Goal: Task Accomplishment & Management: Manage account settings

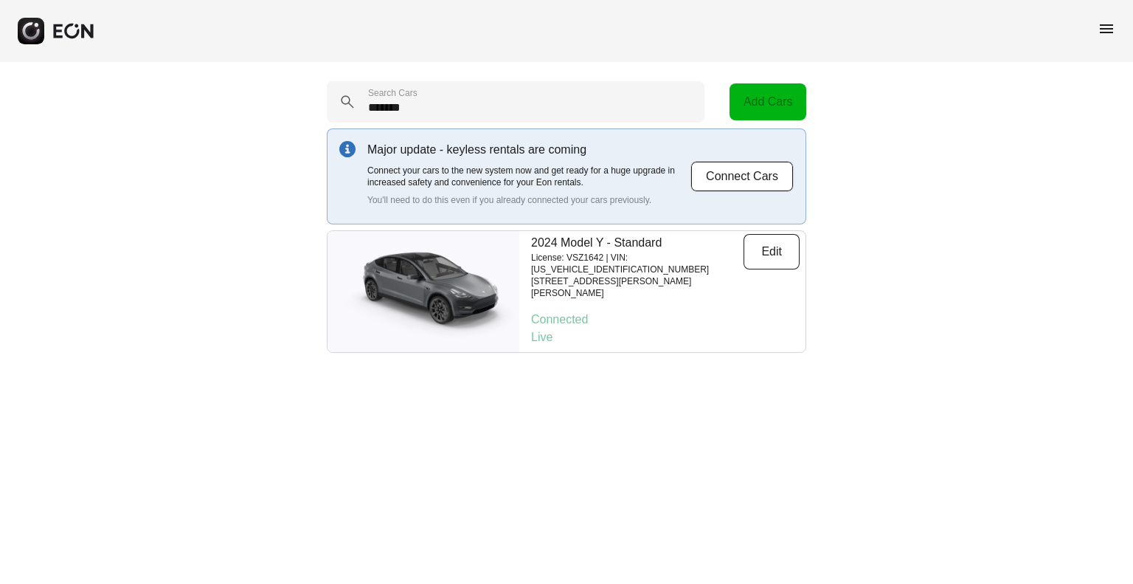
click at [1107, 33] on span "menu" at bounding box center [1107, 29] width 18 height 18
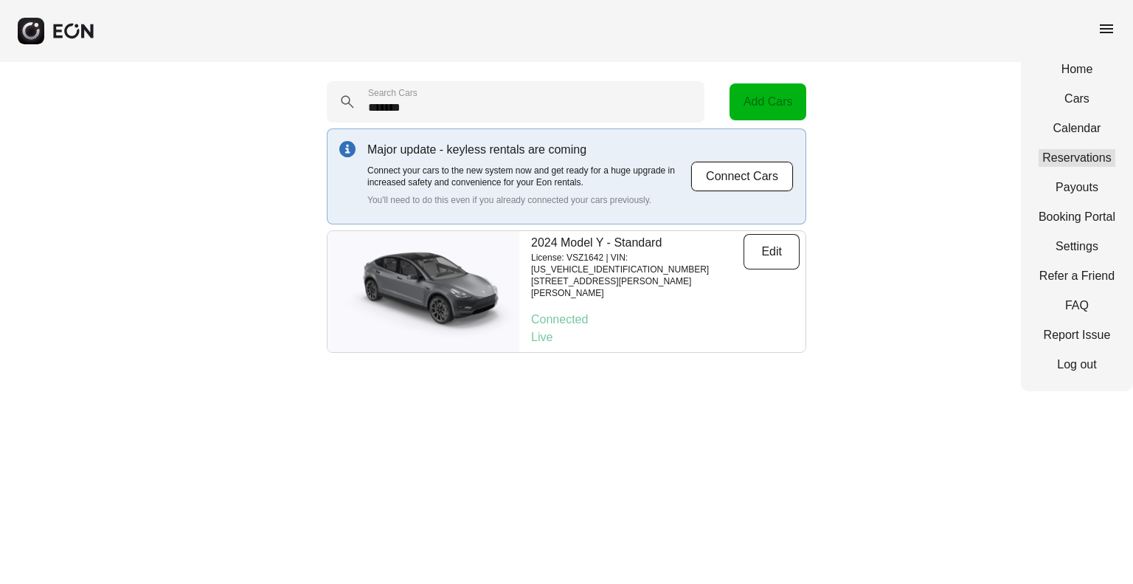
click at [1053, 152] on link "Reservations" at bounding box center [1077, 158] width 77 height 18
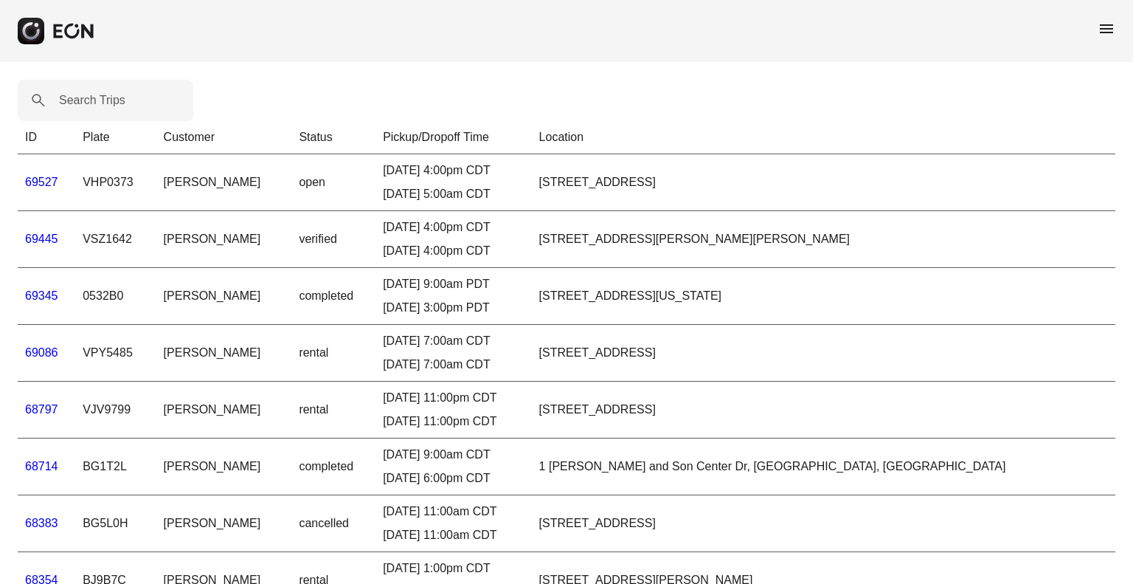
click at [376, 191] on td "open" at bounding box center [333, 182] width 84 height 57
click at [40, 184] on link "69527" at bounding box center [41, 182] width 33 height 13
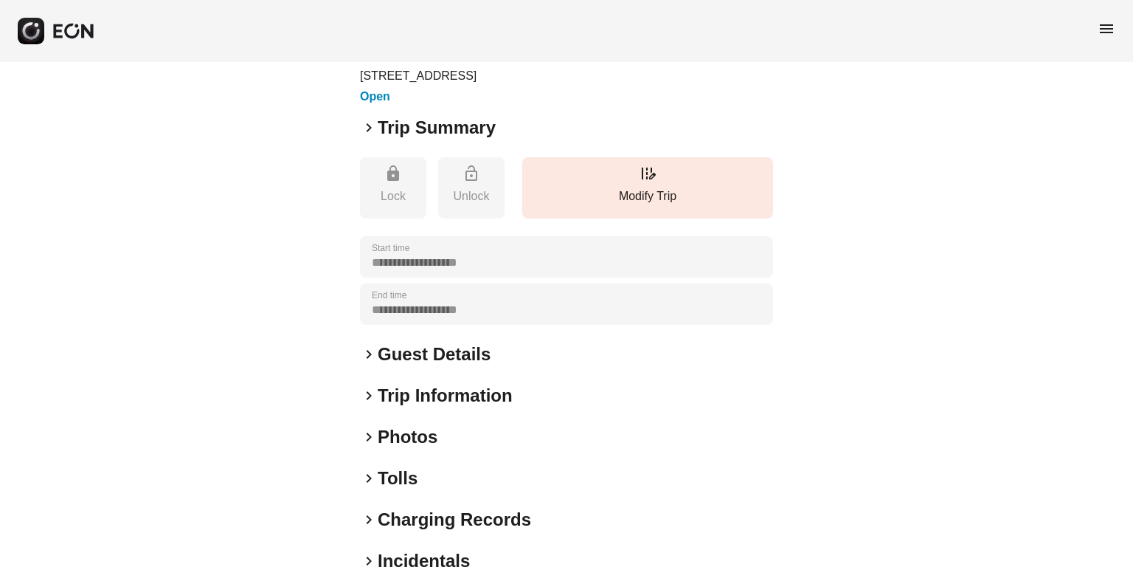
scroll to position [151, 0]
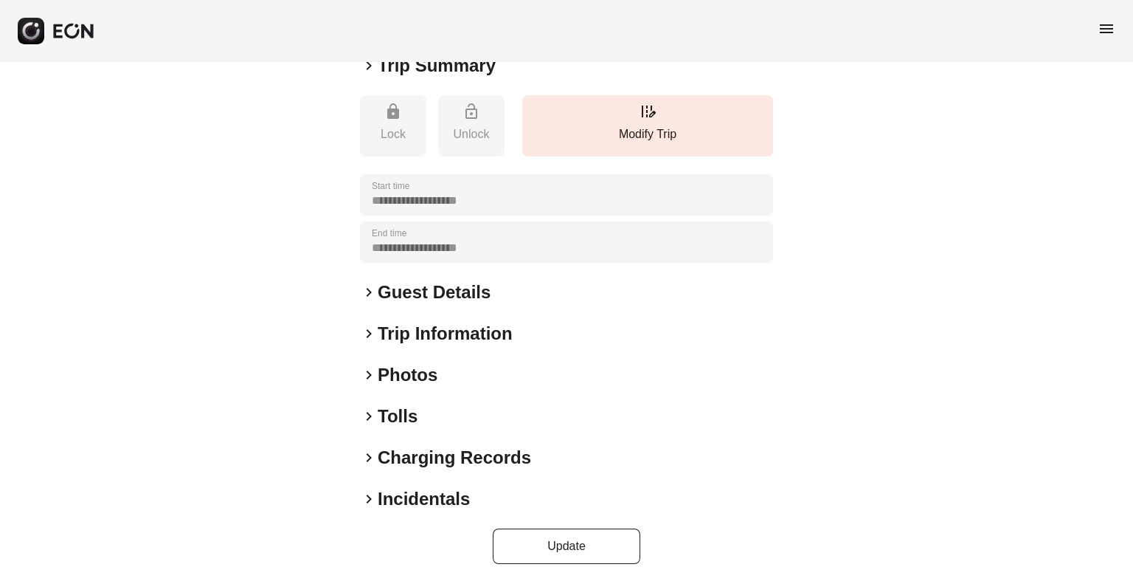
click at [382, 289] on h2 "Guest Details" at bounding box center [434, 292] width 113 height 24
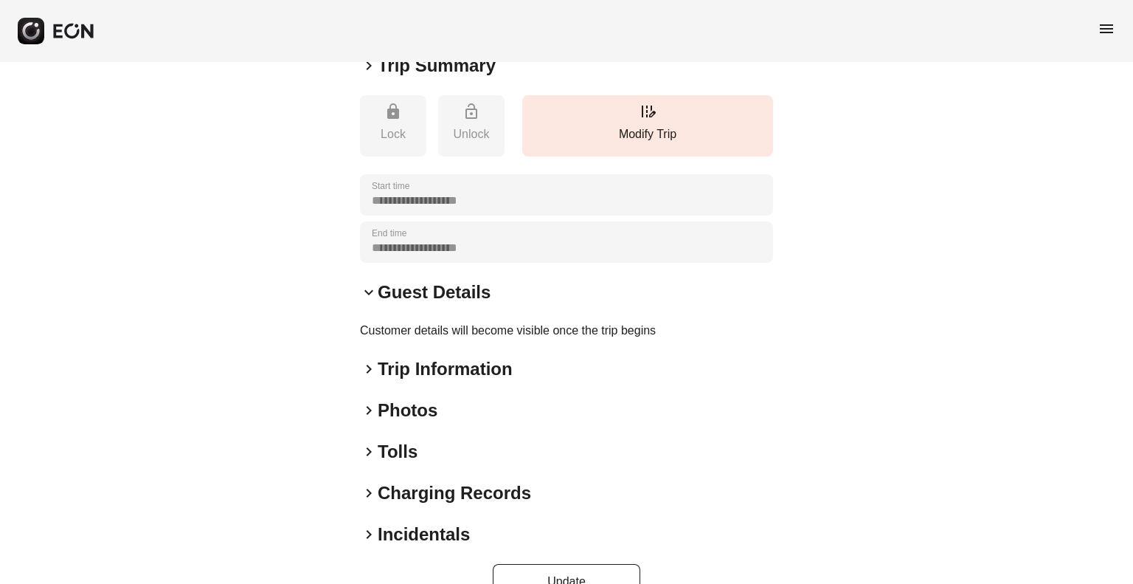
click at [364, 367] on span "keyboard_arrow_right" at bounding box center [369, 369] width 18 height 18
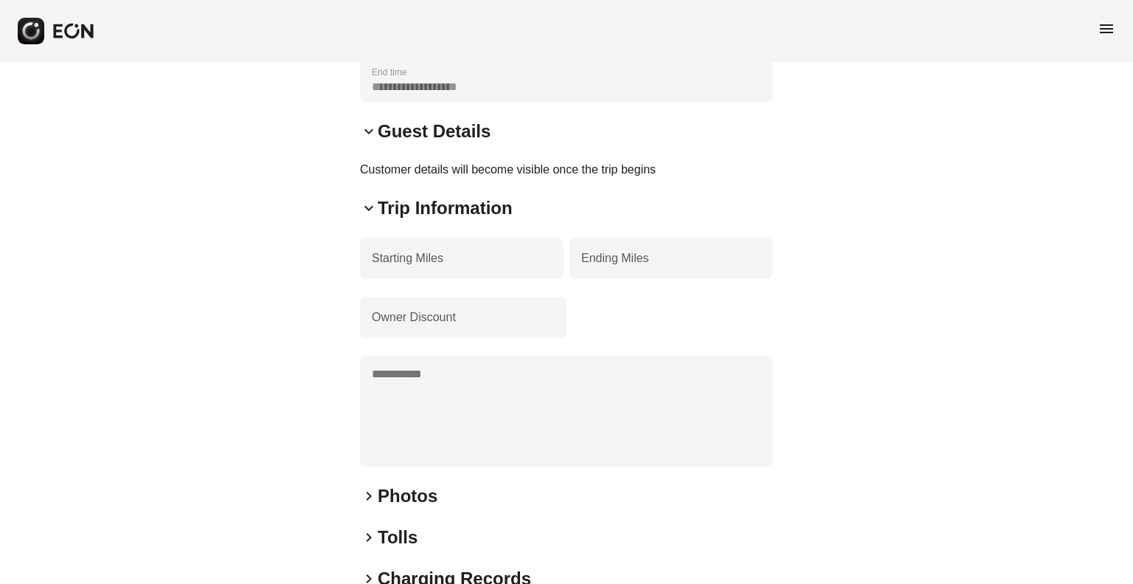
scroll to position [434, 0]
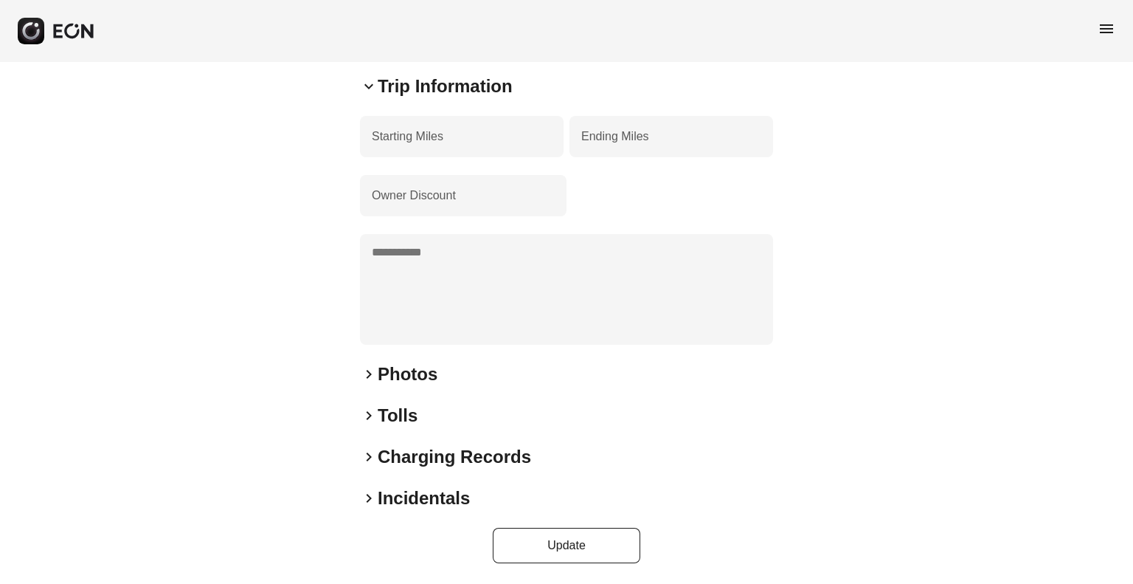
click at [367, 369] on span "keyboard_arrow_right" at bounding box center [369, 374] width 18 height 18
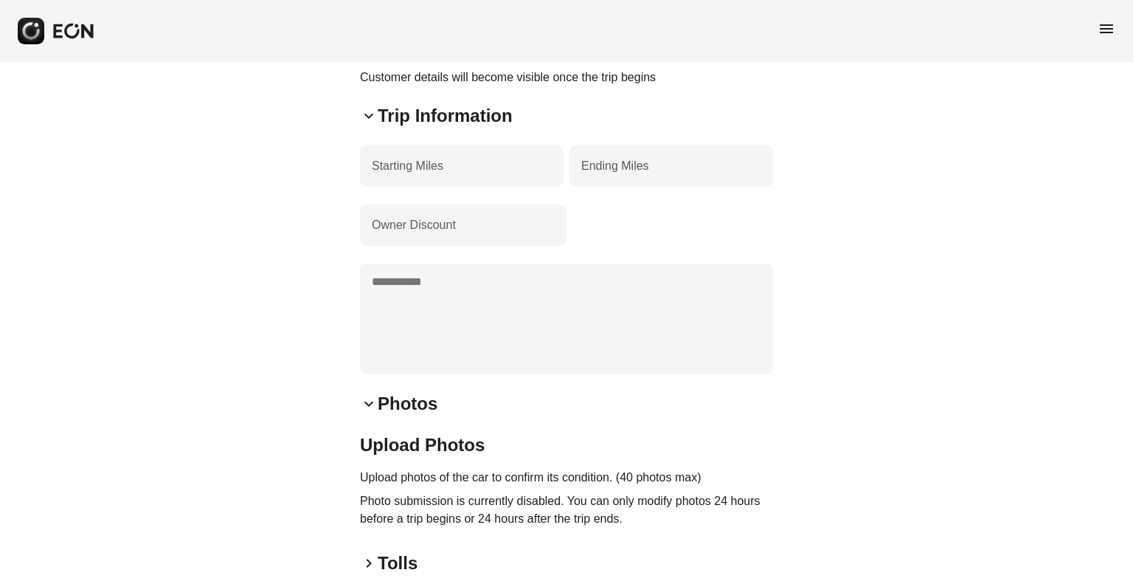
scroll to position [552, 0]
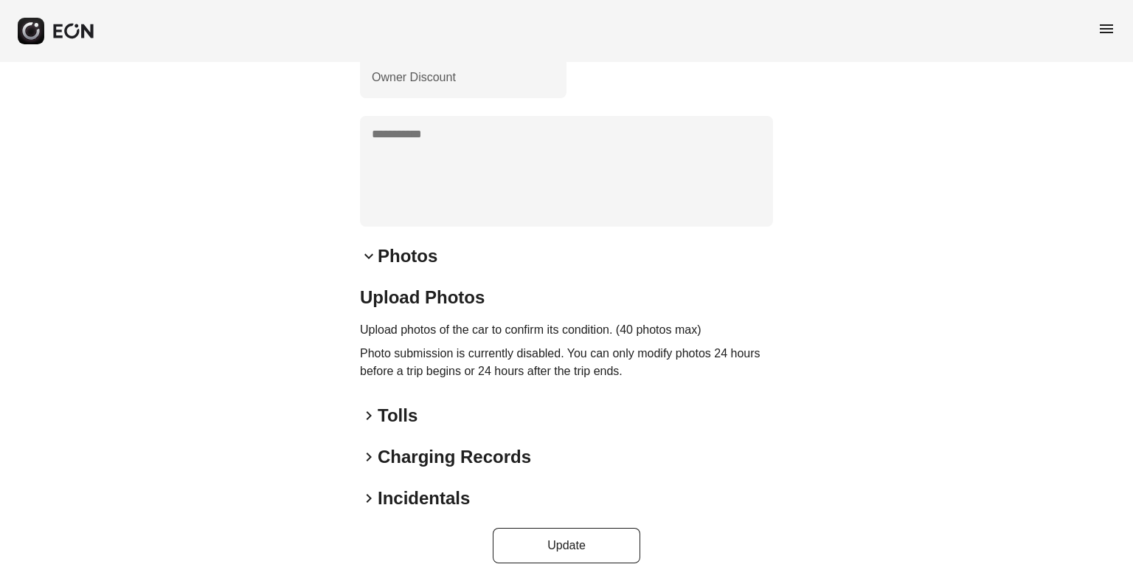
click at [375, 408] on span "keyboard_arrow_right" at bounding box center [369, 416] width 18 height 18
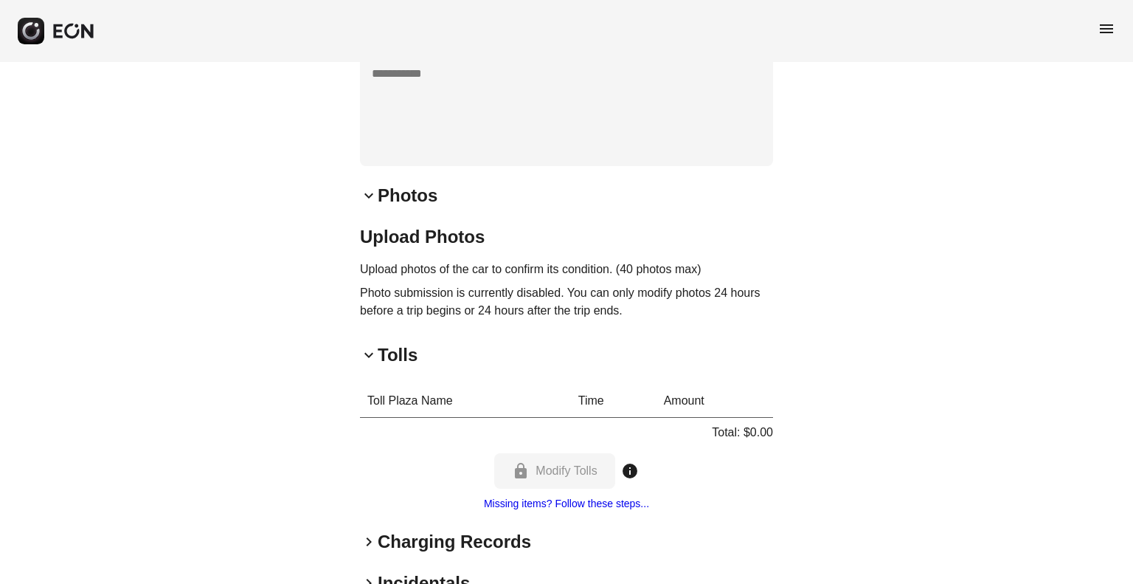
scroll to position [697, 0]
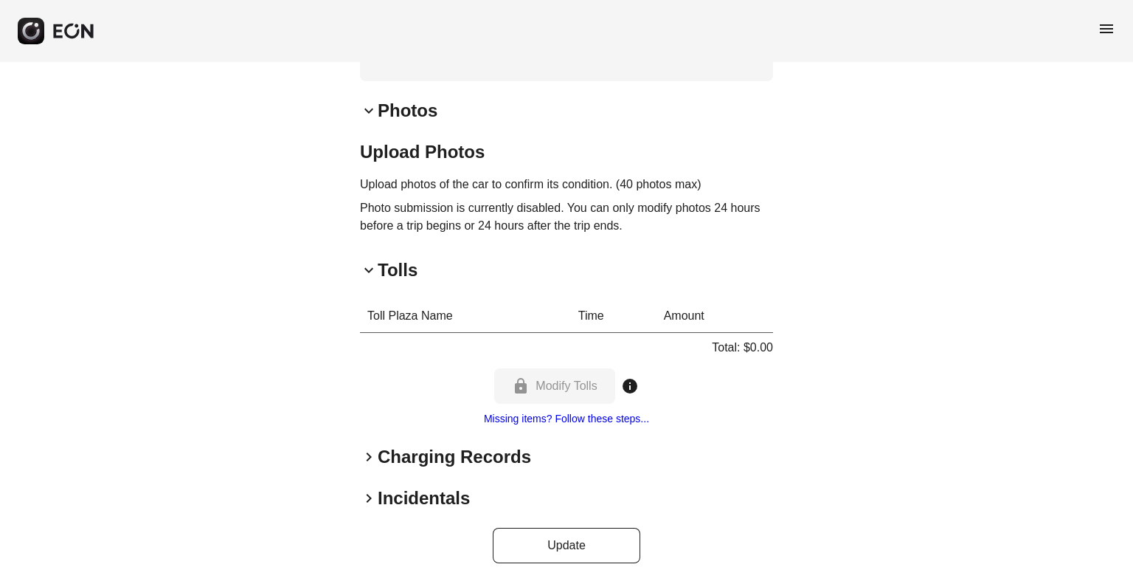
click at [381, 455] on h2 "Charging Records" at bounding box center [454, 457] width 153 height 24
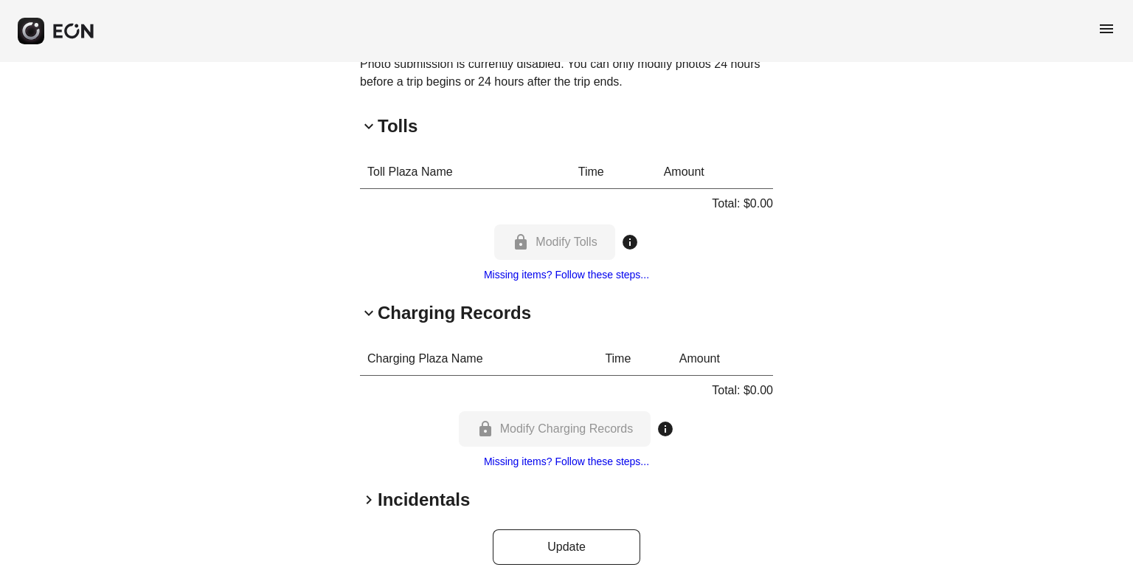
scroll to position [843, 0]
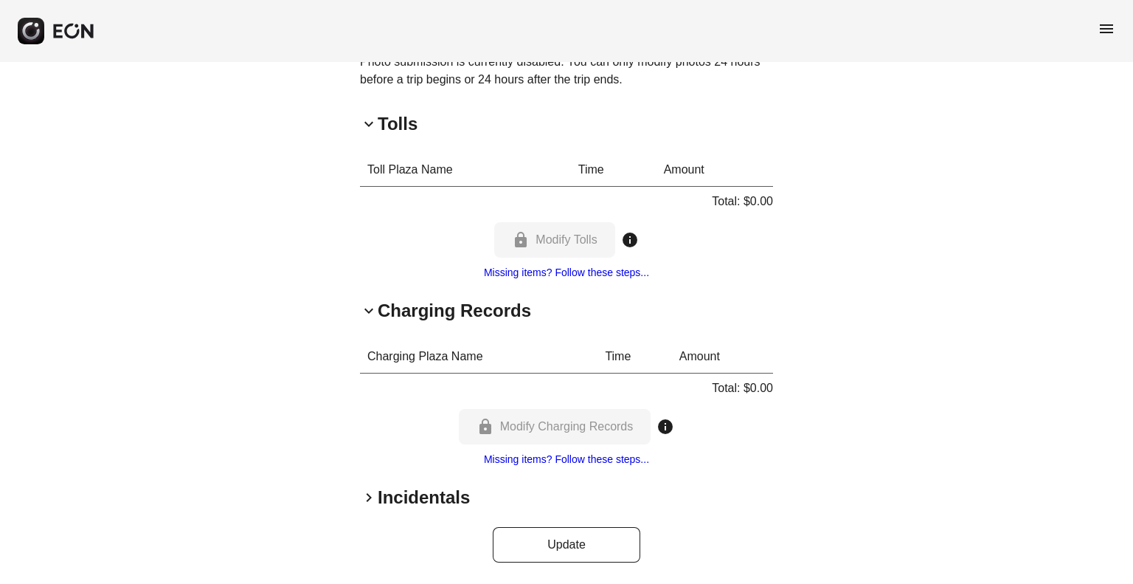
click at [372, 502] on span "keyboard_arrow_right" at bounding box center [369, 497] width 18 height 18
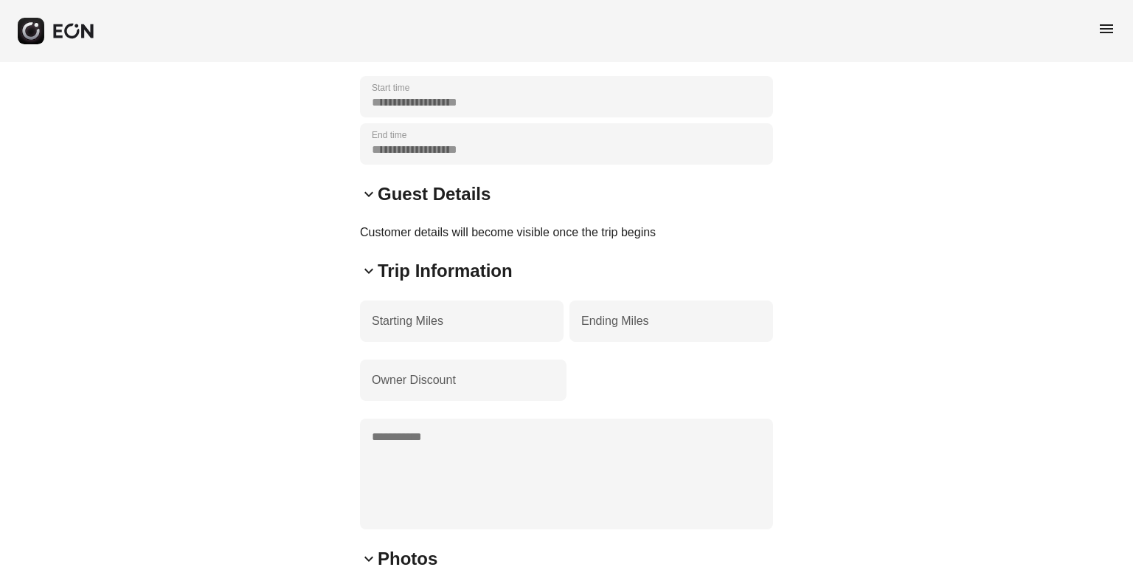
scroll to position [0, 0]
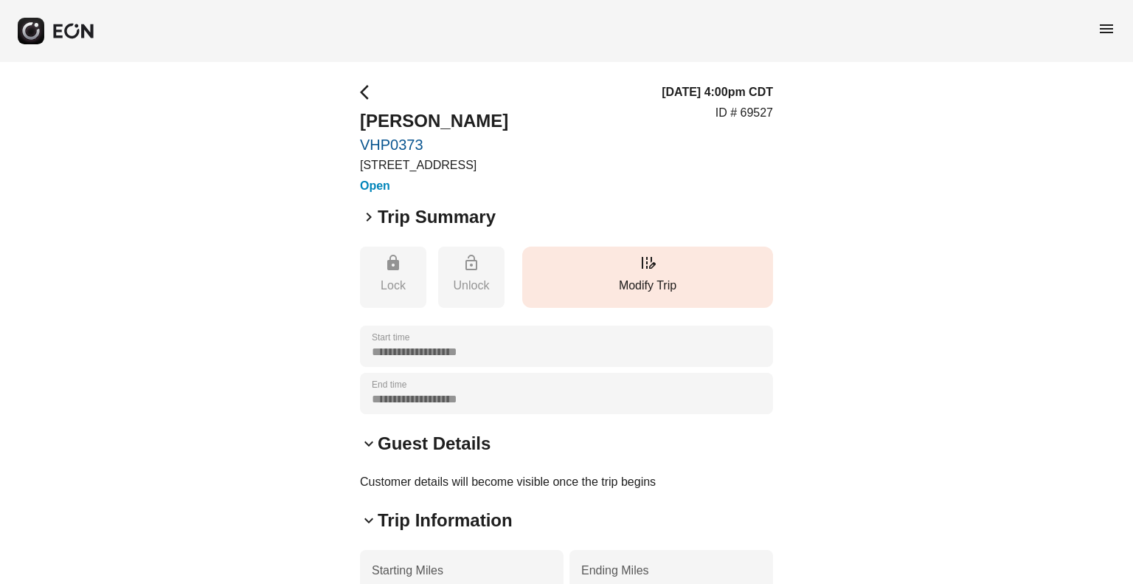
click at [655, 285] on p "Modify Trip" at bounding box center [648, 286] width 236 height 18
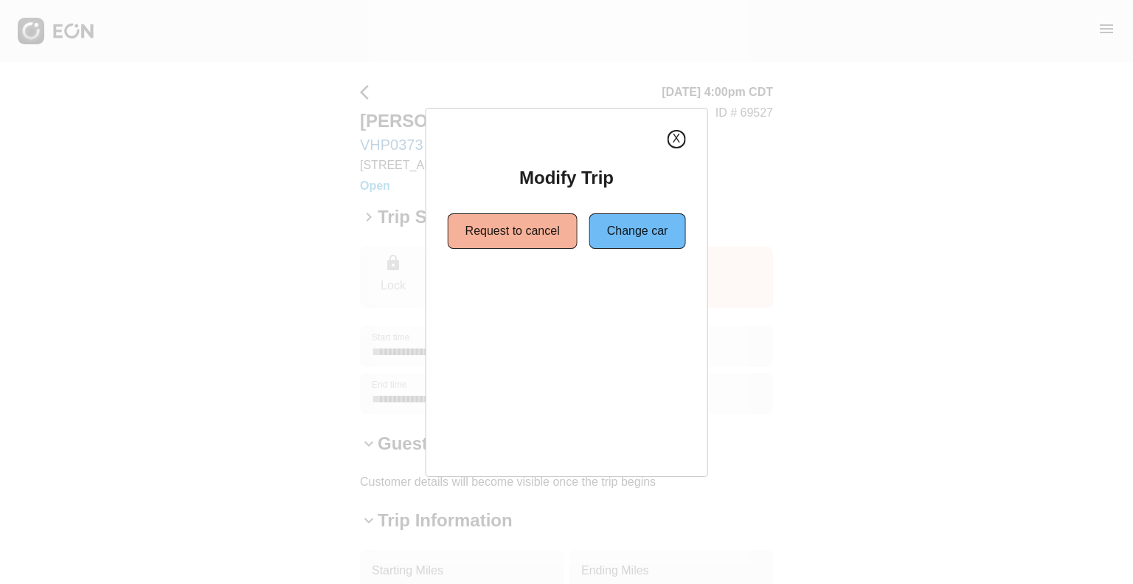
click at [676, 138] on button "X" at bounding box center [676, 139] width 18 height 18
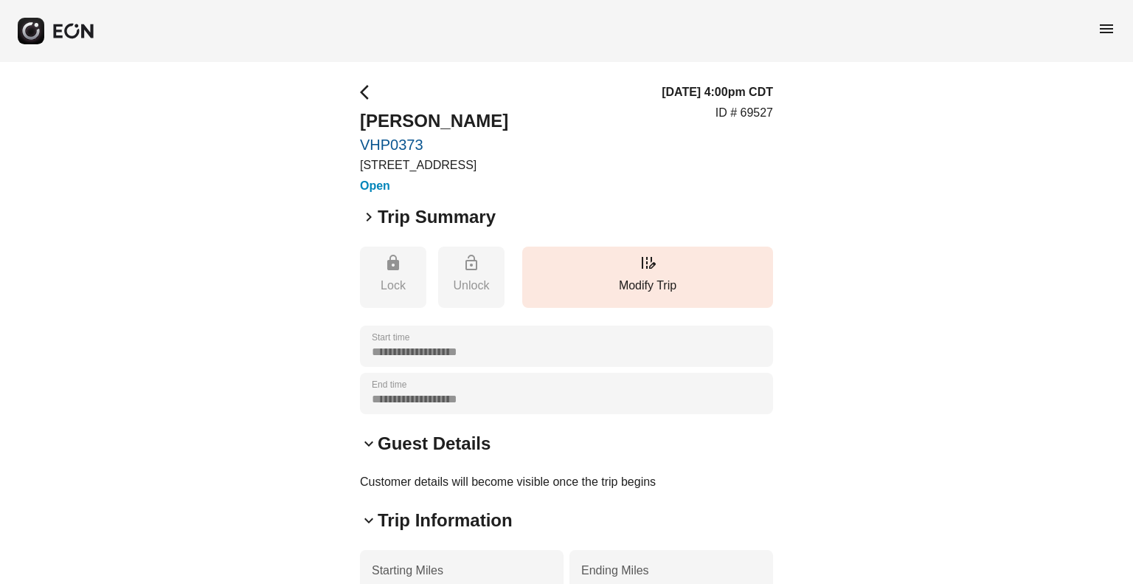
click at [370, 87] on span "arrow_back_ios" at bounding box center [369, 92] width 18 height 18
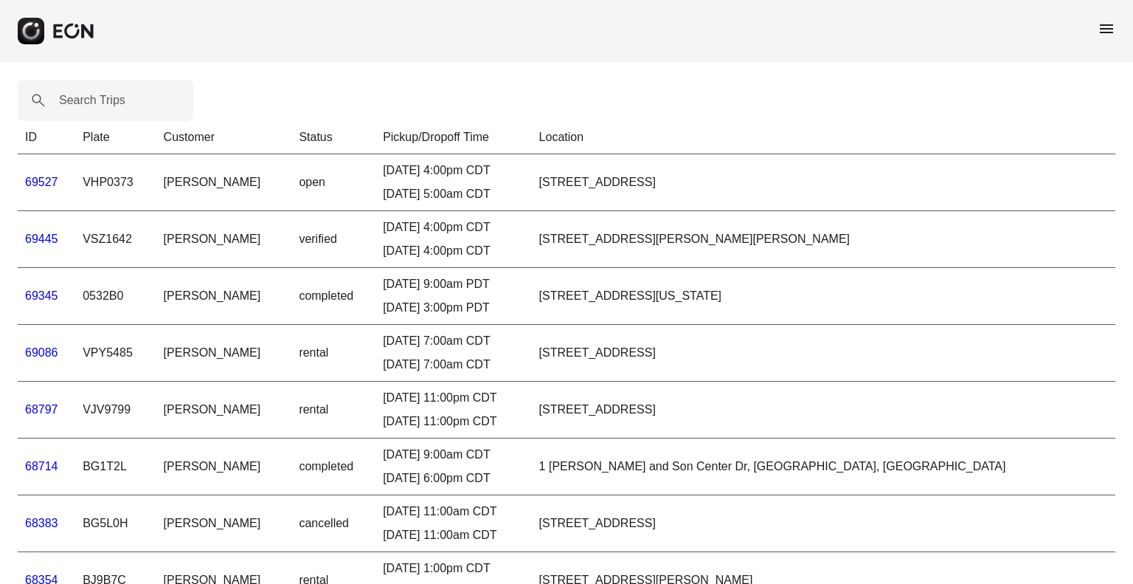
click at [30, 179] on link "69527" at bounding box center [41, 182] width 33 height 13
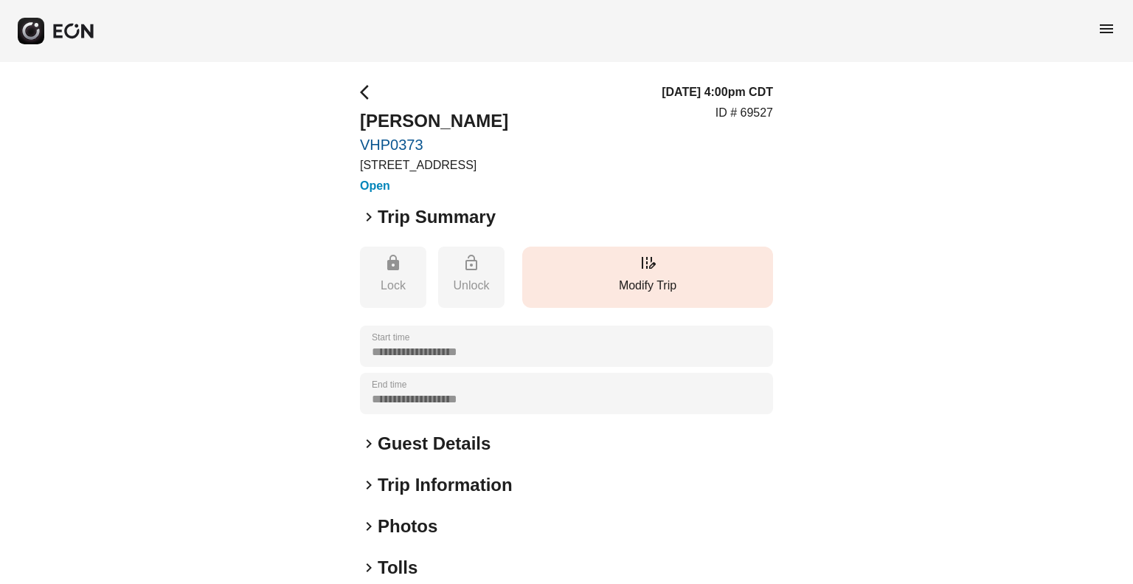
click at [615, 273] on button "edit_road Modify Trip" at bounding box center [647, 276] width 251 height 61
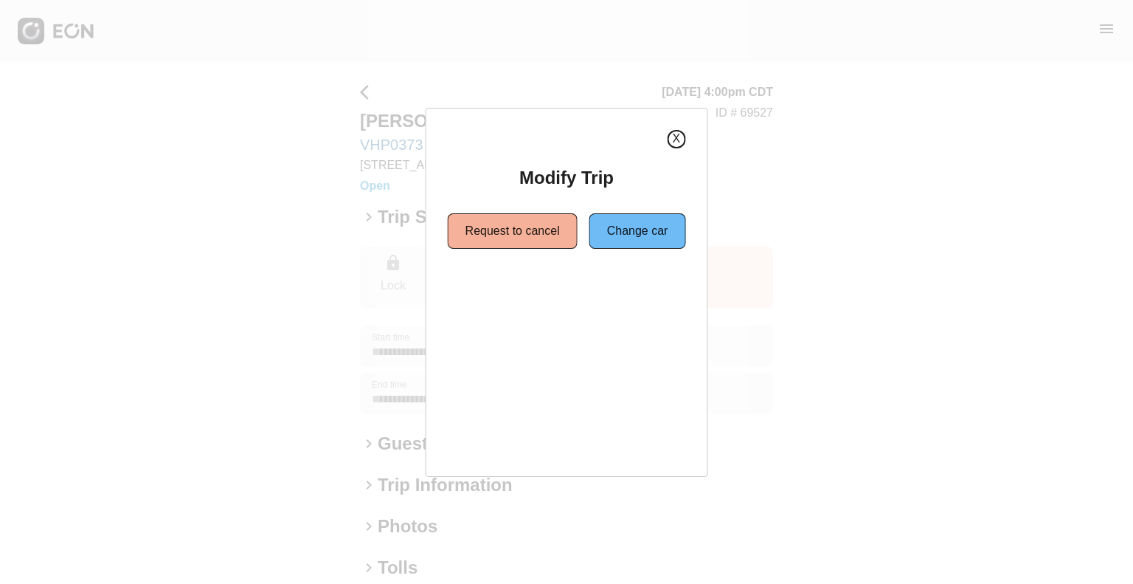
click at [676, 132] on button "X" at bounding box center [676, 139] width 18 height 18
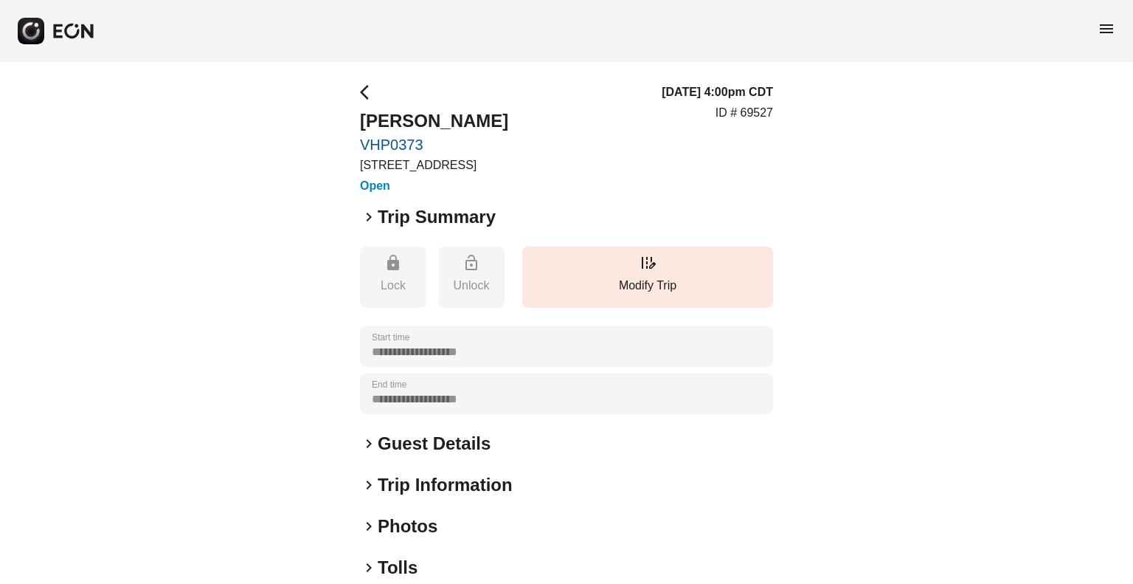
click at [359, 83] on div "**********" at bounding box center [566, 399] width 1133 height 674
click at [363, 91] on span "arrow_back_ios" at bounding box center [369, 92] width 18 height 18
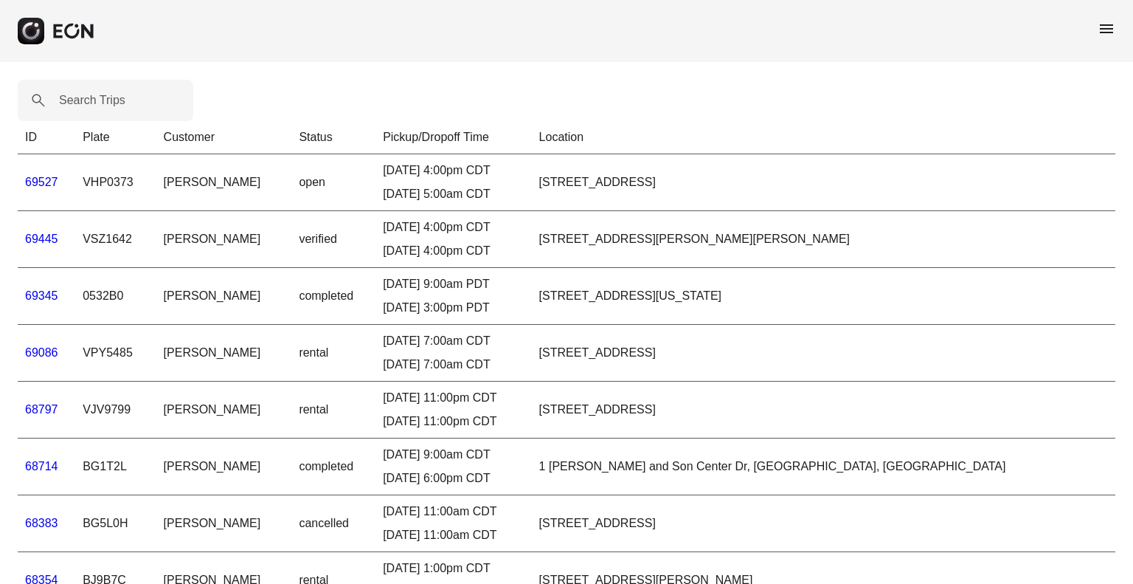
click at [44, 238] on link "69445" at bounding box center [41, 238] width 33 height 13
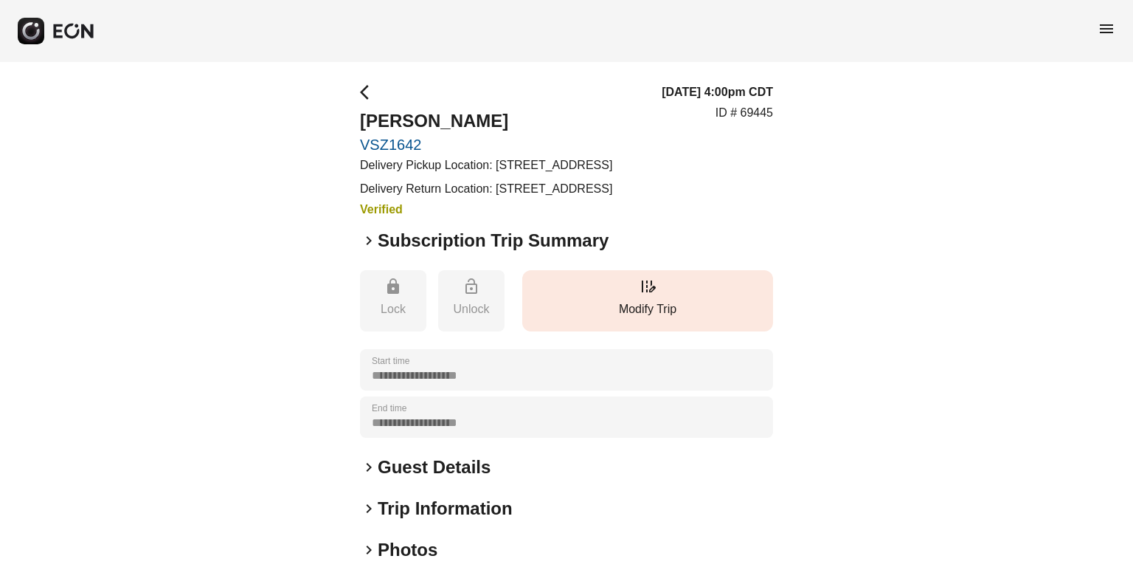
click at [661, 318] on p "Modify Trip" at bounding box center [648, 309] width 236 height 18
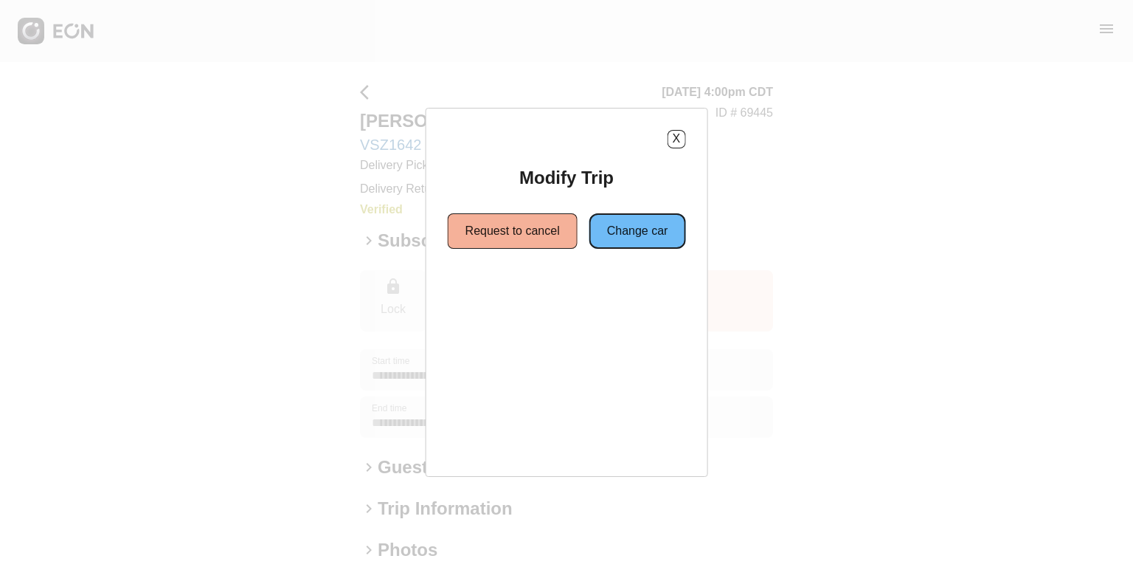
click at [654, 236] on button "Change car" at bounding box center [638, 230] width 97 height 35
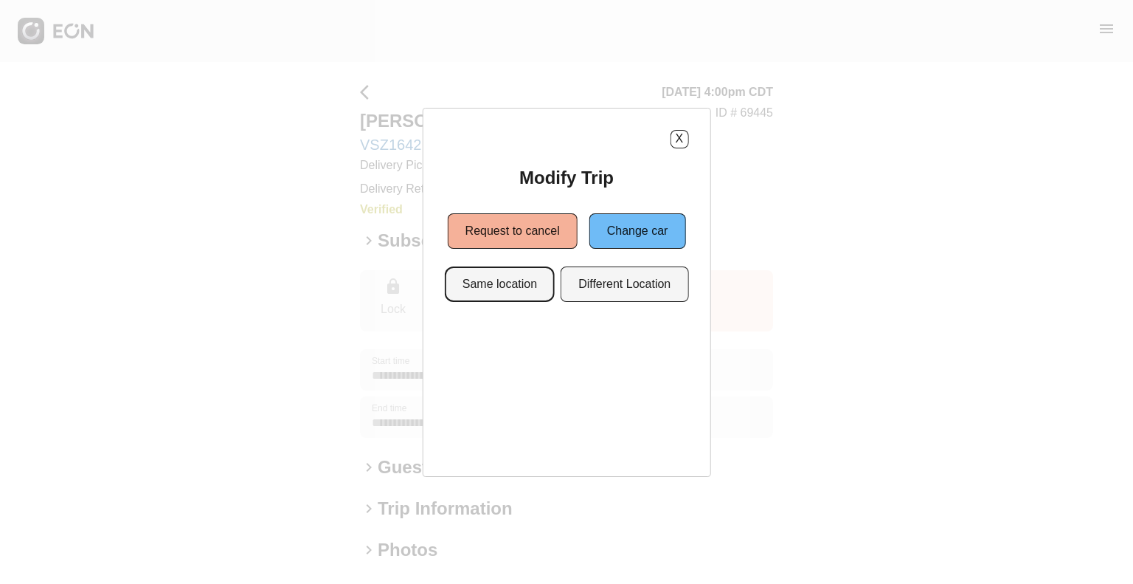
click at [508, 284] on button "Same location" at bounding box center [500, 283] width 110 height 35
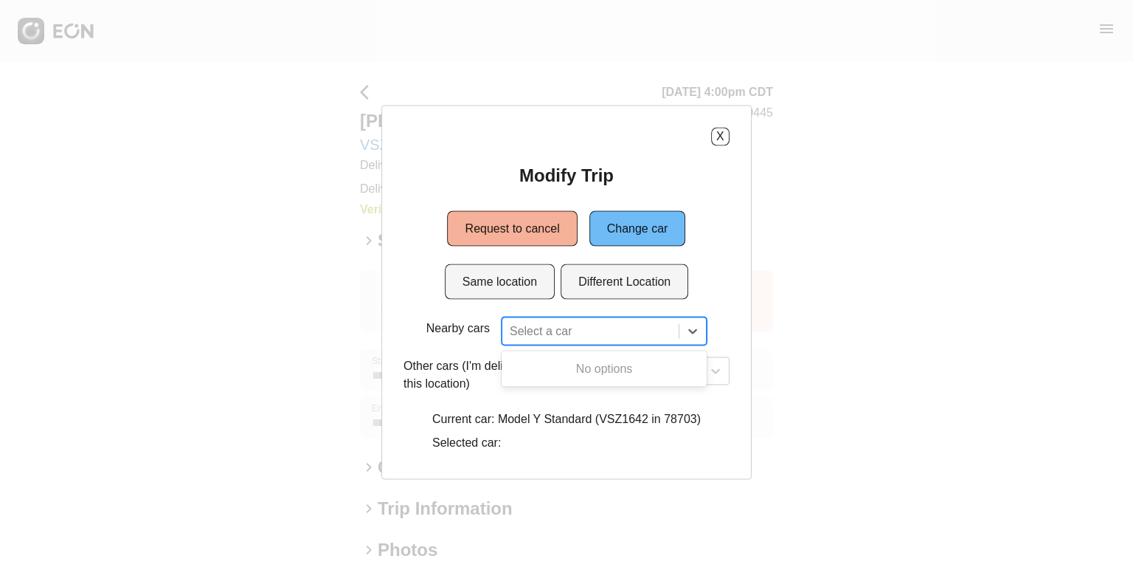
click at [553, 333] on div at bounding box center [591, 330] width 162 height 21
click at [666, 318] on div "Select a car" at bounding box center [590, 330] width 176 height 27
click at [614, 365] on div "Select a car" at bounding box center [646, 370] width 165 height 28
click at [466, 383] on div "X Modify Trip Request to cancel Change car Same location Different Location Nea…" at bounding box center [566, 292] width 370 height 374
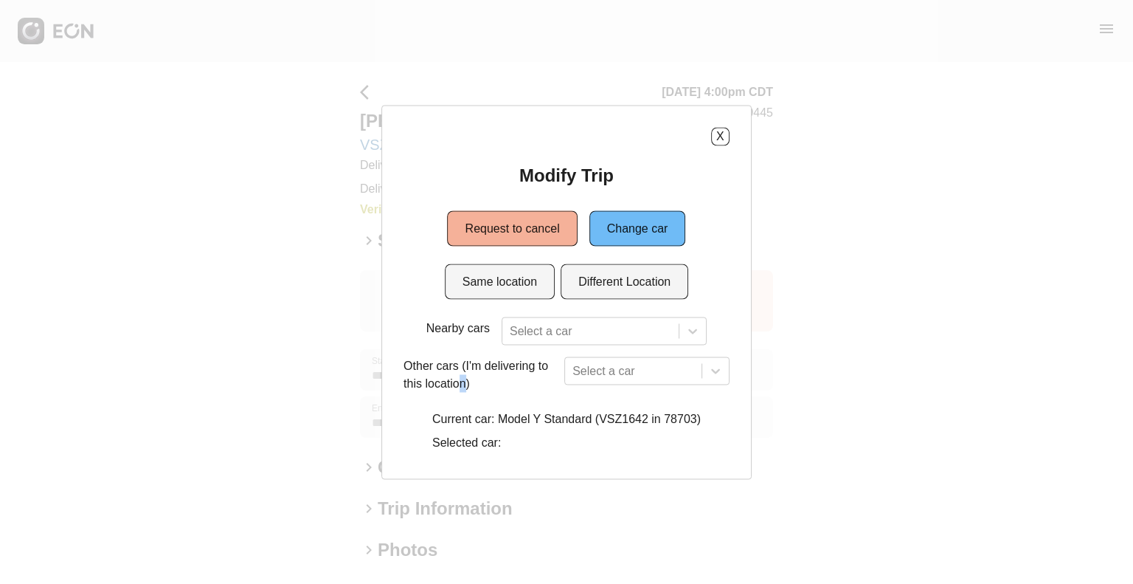
scroll to position [0, 0]
click at [722, 137] on button "X" at bounding box center [720, 136] width 18 height 18
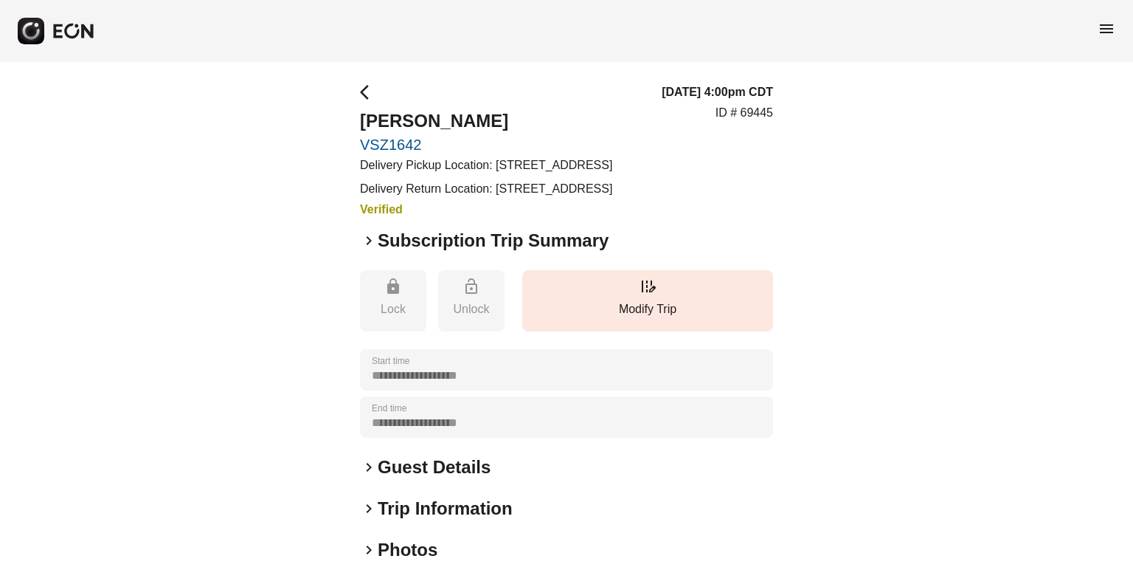
click at [370, 100] on span "arrow_back_ios" at bounding box center [369, 92] width 18 height 18
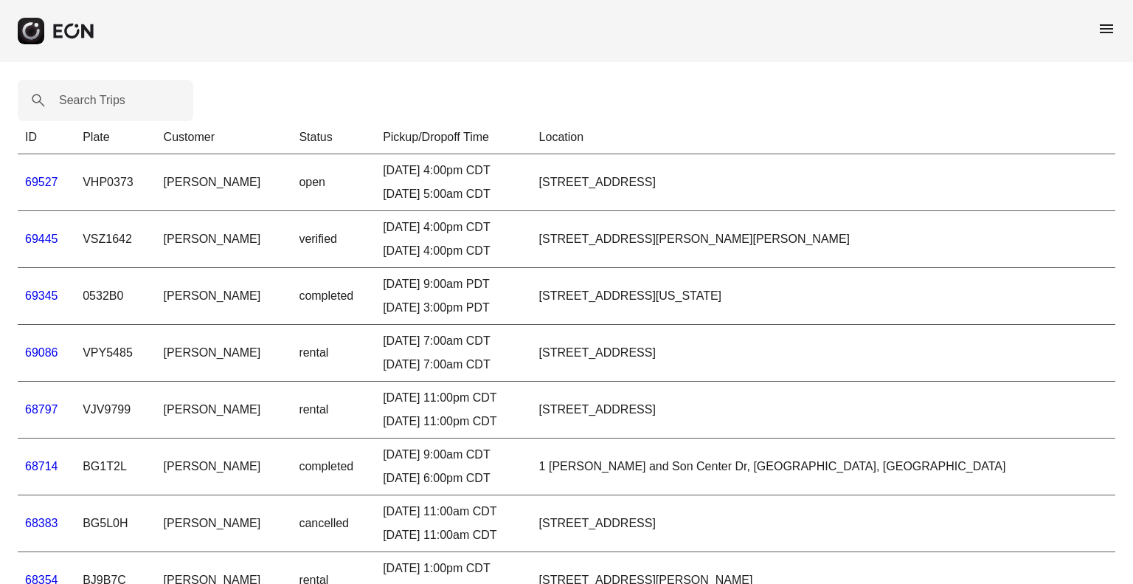
click at [33, 26] on rect "button" at bounding box center [31, 31] width 27 height 27
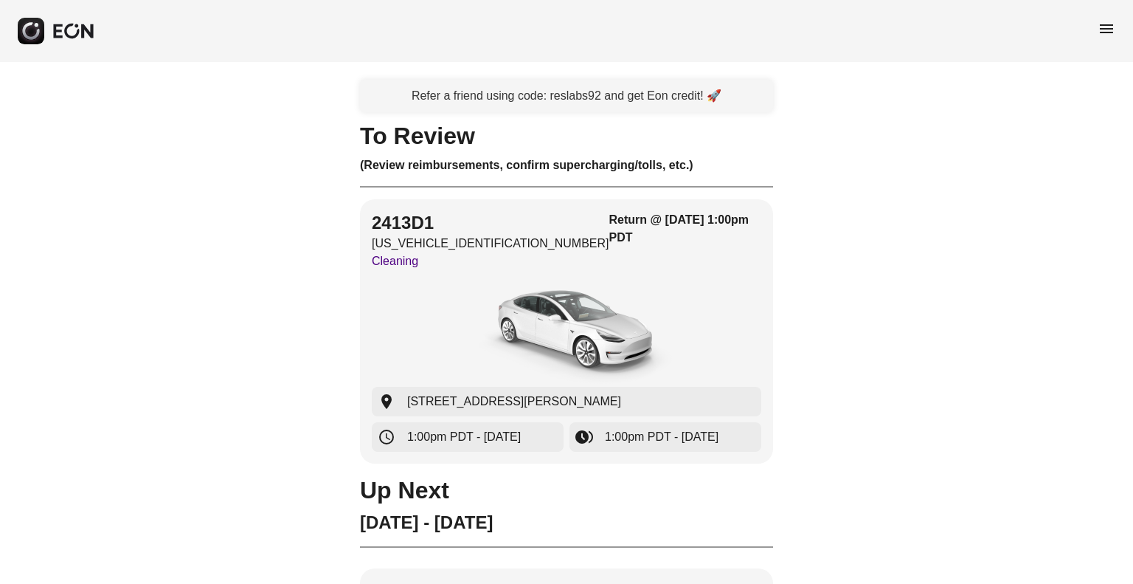
click at [1112, 23] on span "menu" at bounding box center [1107, 29] width 18 height 18
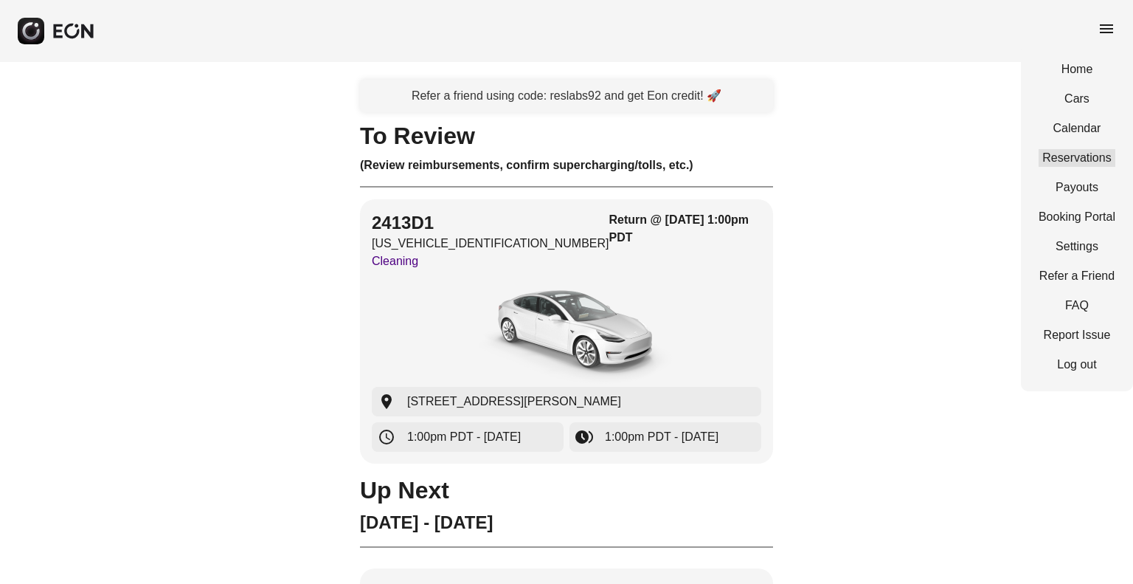
click at [1080, 158] on link "Reservations" at bounding box center [1077, 158] width 77 height 18
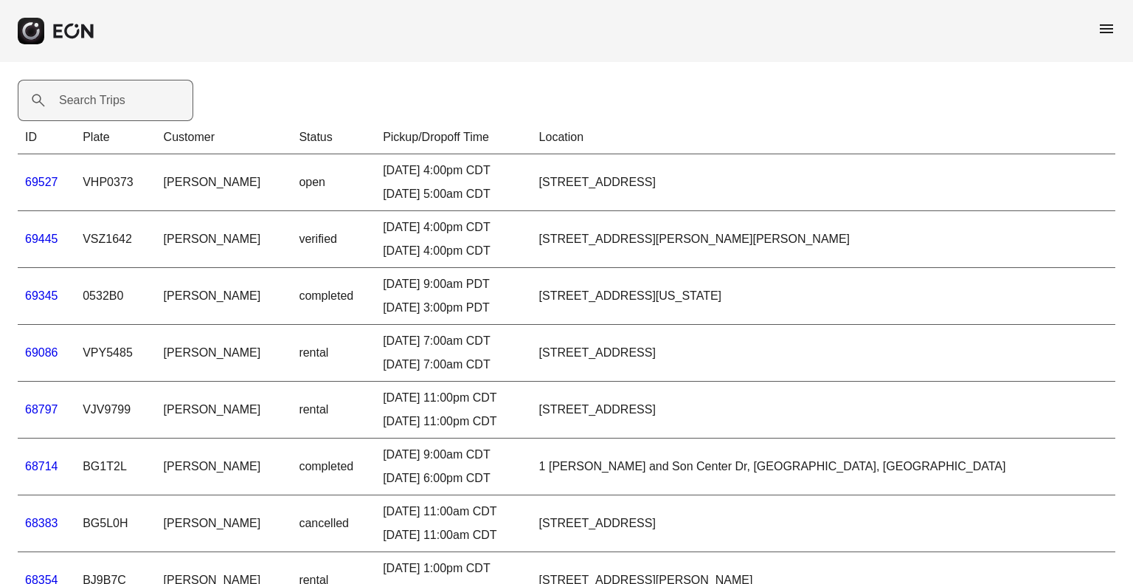
click at [70, 100] on label "Search Trips" at bounding box center [92, 100] width 66 height 18
click at [70, 100] on Trips "Search Trips" at bounding box center [106, 100] width 176 height 41
click at [89, 100] on Trips "Search Trips" at bounding box center [106, 100] width 176 height 41
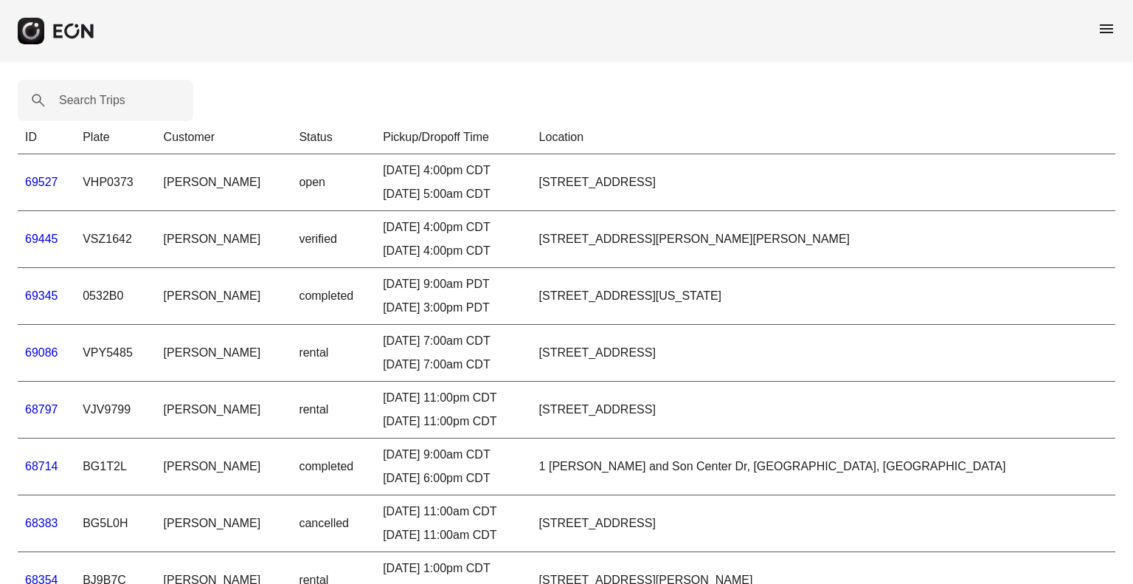
click at [40, 21] on rect "button" at bounding box center [31, 31] width 27 height 27
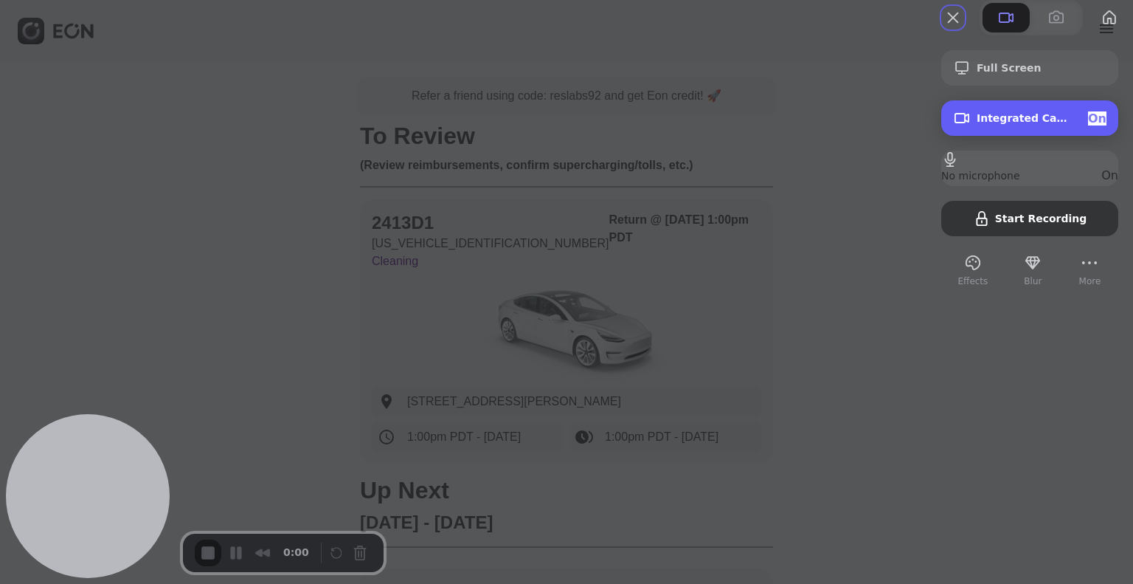
click at [1088, 125] on div "On" at bounding box center [1097, 118] width 18 height 14
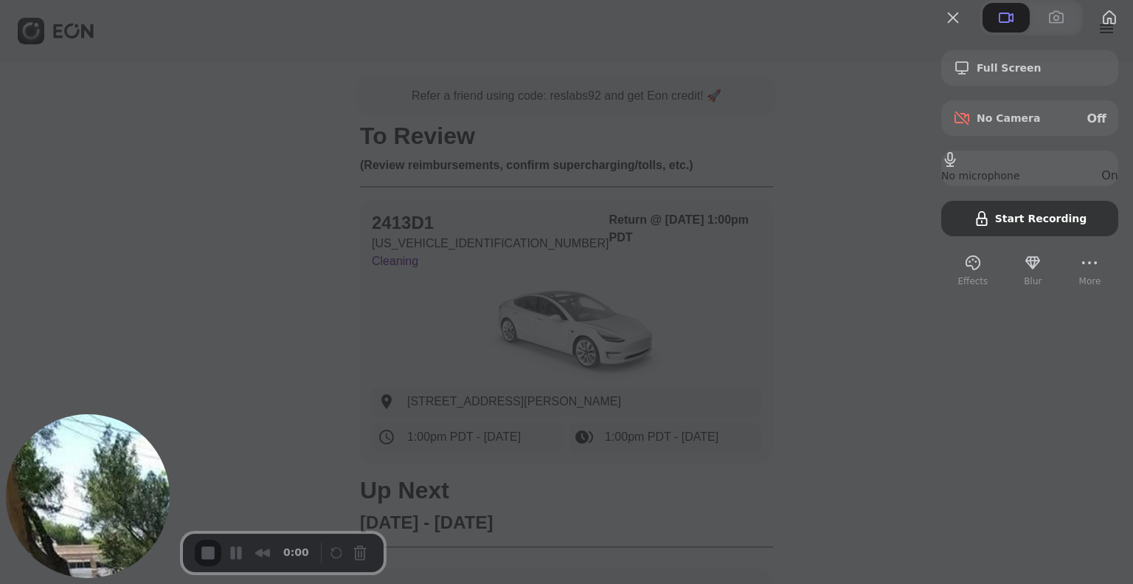
click at [1012, 236] on div "Full Screen No Camera Off No microphone On Start Recording" at bounding box center [1029, 143] width 177 height 186
click at [1024, 236] on div "Full Screen No Camera Off No microphone On Start Recording" at bounding box center [1029, 143] width 177 height 186
click at [192, 557] on div "0:00" at bounding box center [283, 552] width 201 height 38
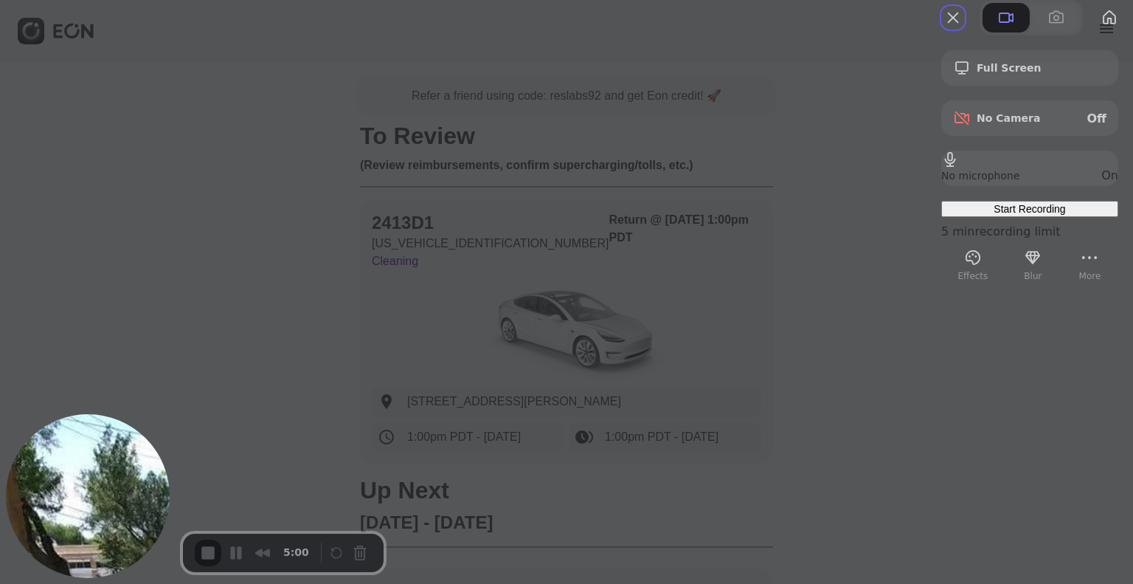
click at [1008, 215] on span "Start Recording" at bounding box center [1030, 209] width 72 height 12
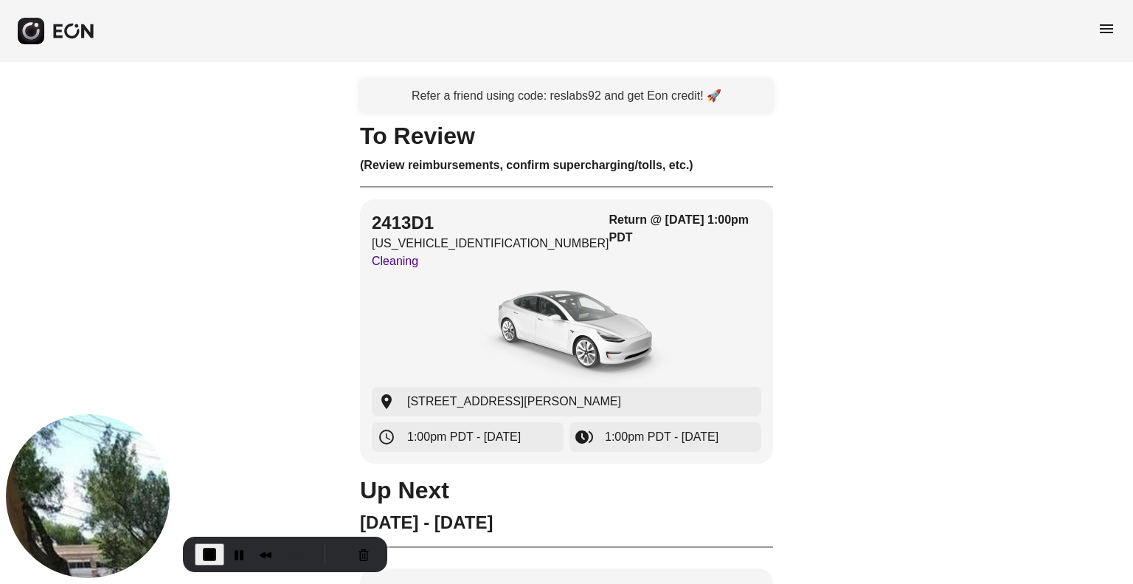
click at [1099, 24] on span "menu" at bounding box center [1107, 29] width 18 height 18
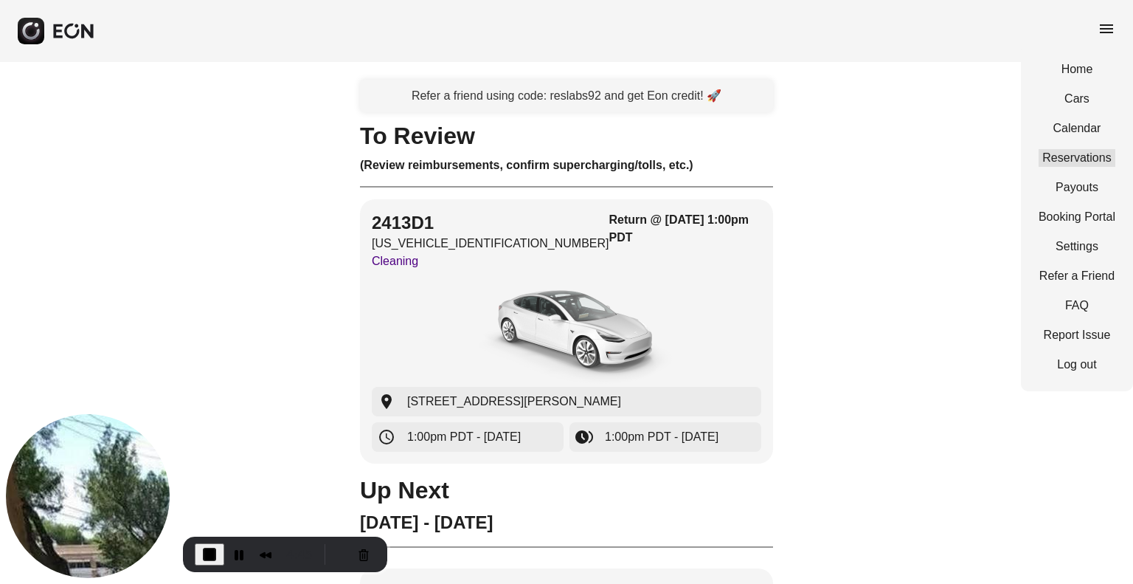
click at [1050, 162] on link "Reservations" at bounding box center [1077, 158] width 77 height 18
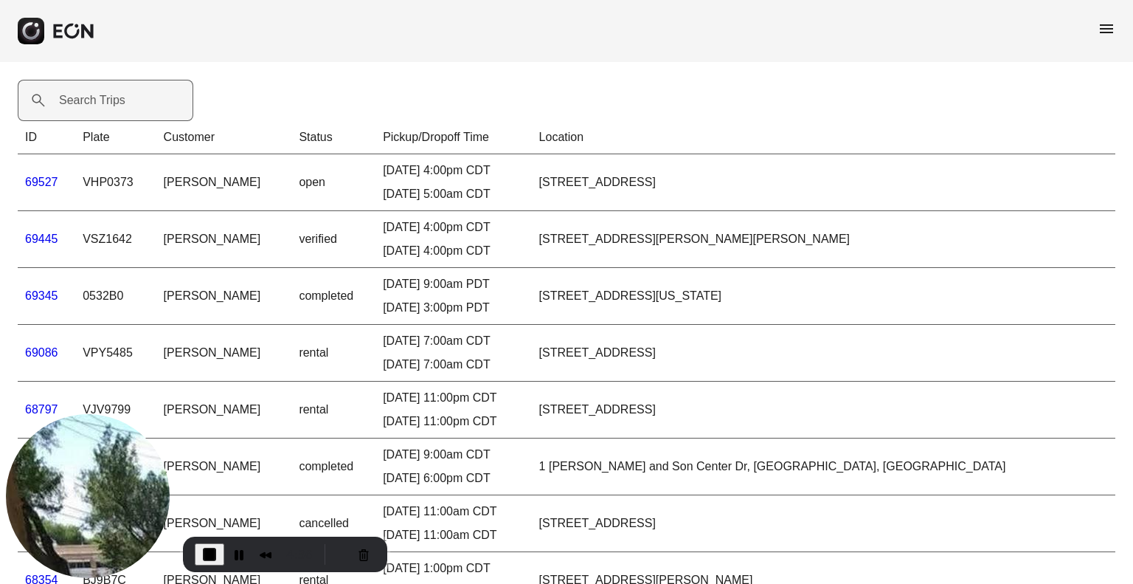
click at [95, 103] on label "Search Trips" at bounding box center [92, 100] width 66 height 18
click at [95, 103] on Trips "Search Trips" at bounding box center [106, 100] width 176 height 41
click at [117, 102] on Trips "Search Trips" at bounding box center [106, 100] width 176 height 41
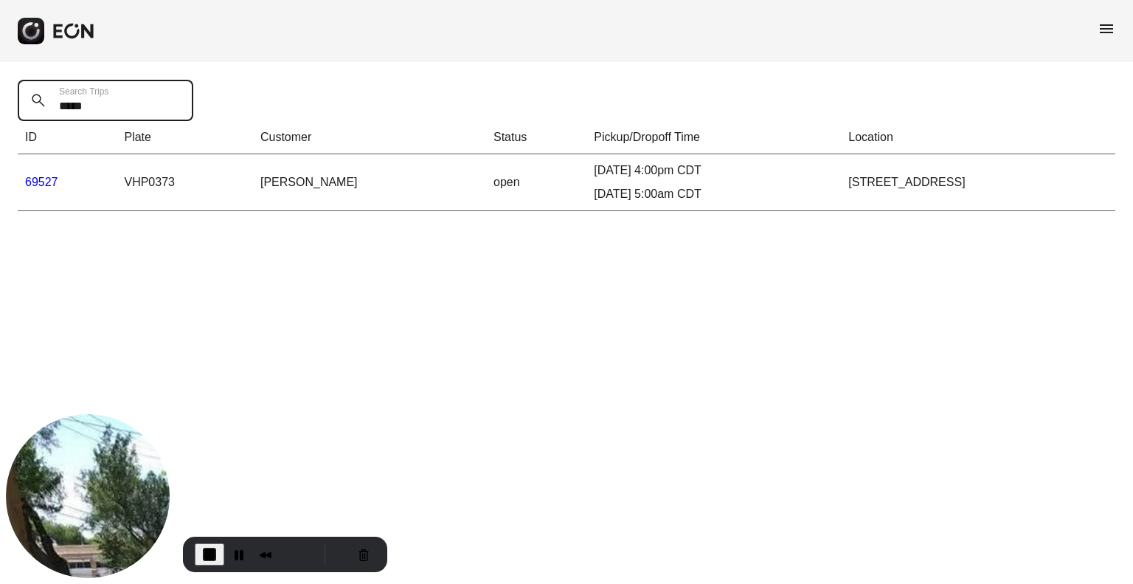
type Trips "*****"
click at [38, 184] on link "69527" at bounding box center [41, 182] width 33 height 13
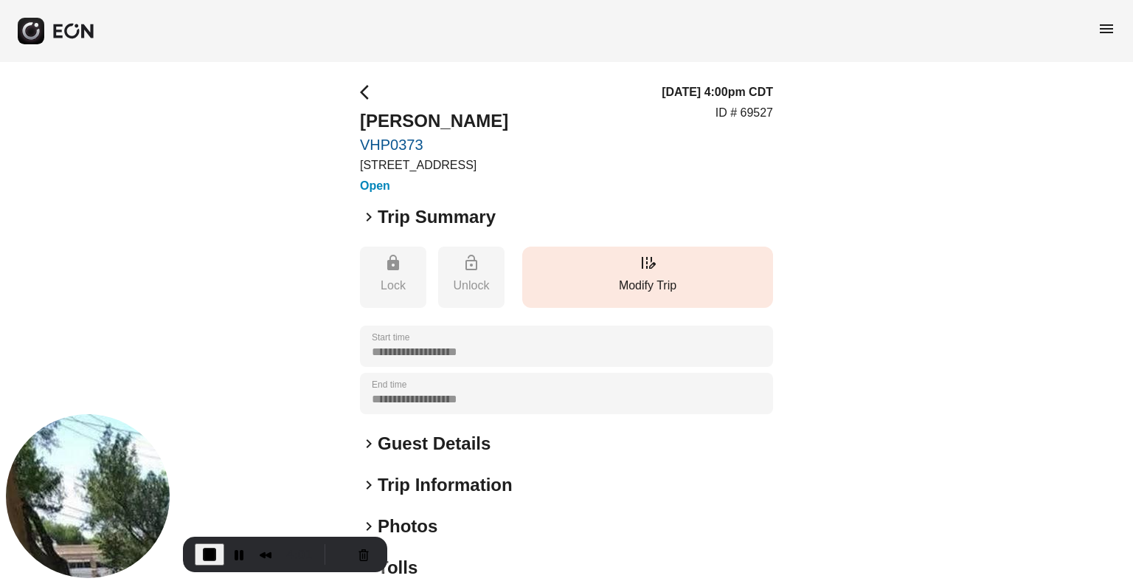
click at [676, 277] on p "Modify Trip" at bounding box center [648, 286] width 236 height 18
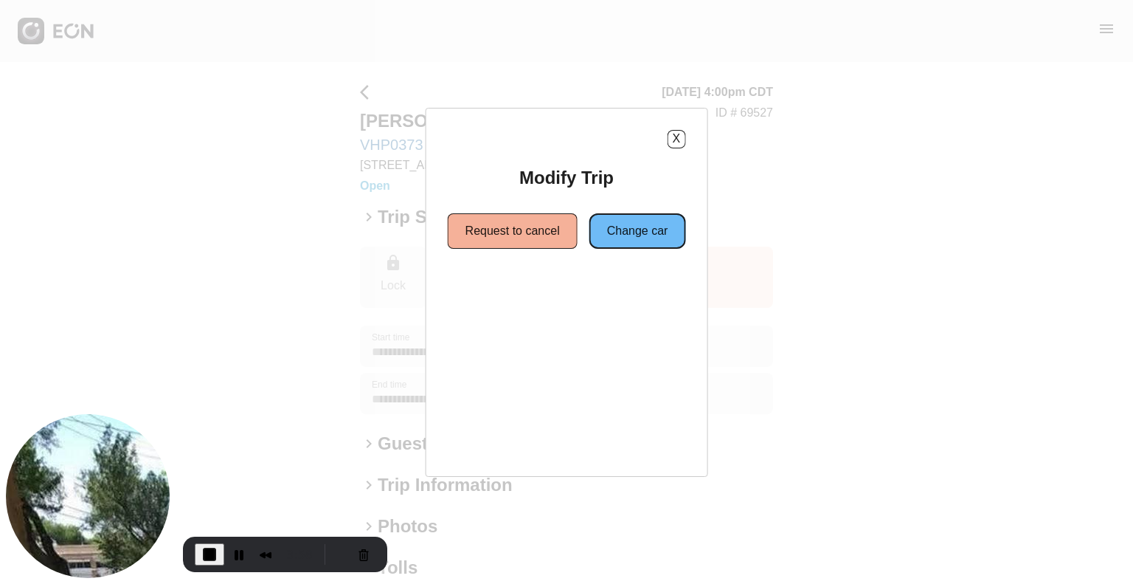
click at [651, 225] on button "Change car" at bounding box center [638, 230] width 97 height 35
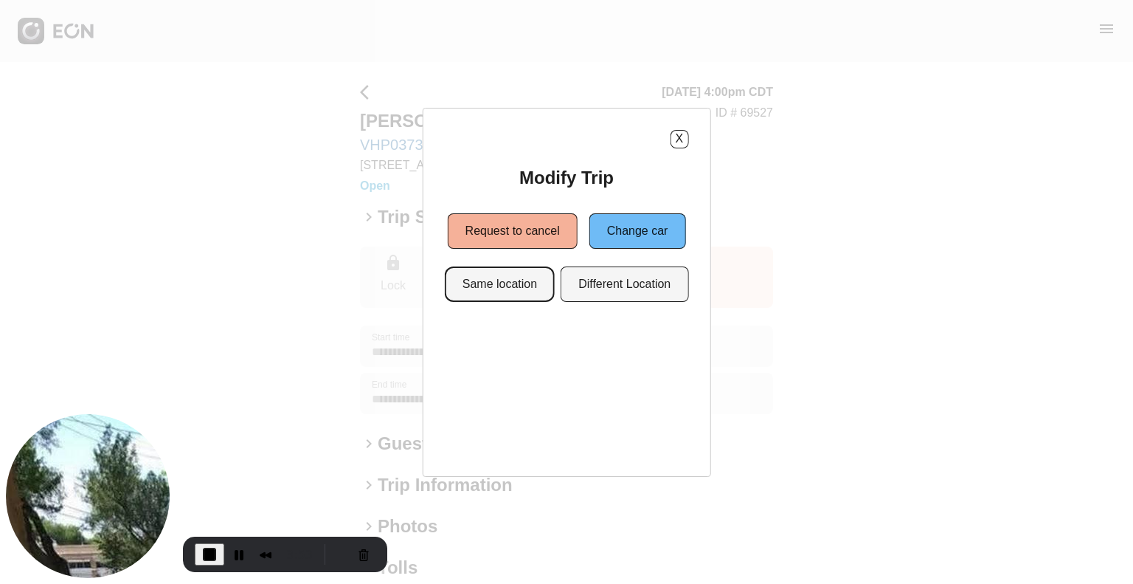
click at [502, 277] on button "Same location" at bounding box center [500, 283] width 110 height 35
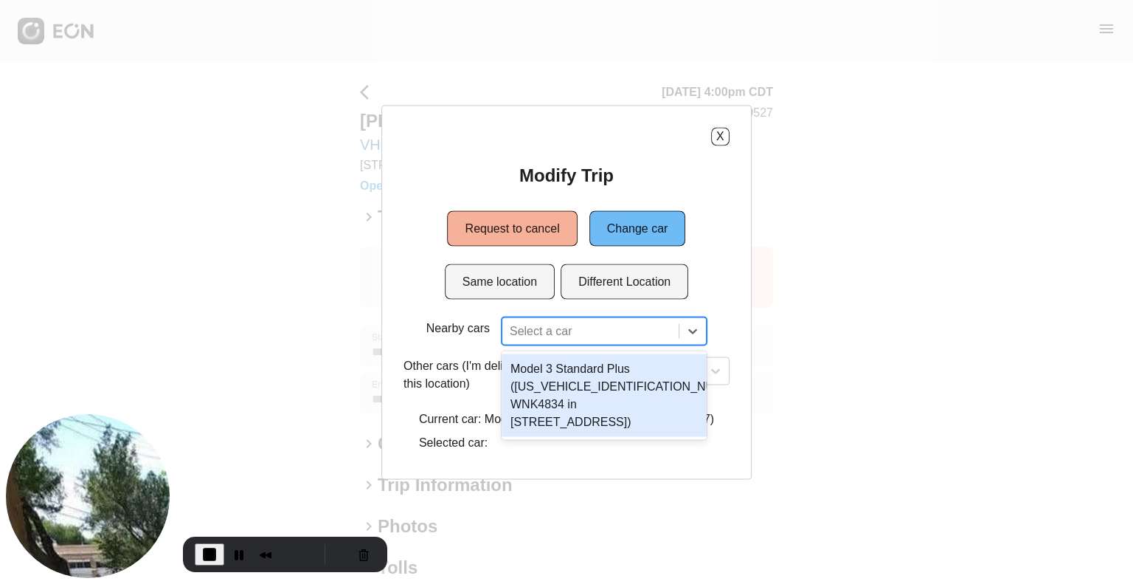
click at [576, 326] on div at bounding box center [591, 330] width 162 height 21
click at [584, 377] on div "Model 3 Standard Plus ([US_VEHICLE_IDENTIFICATION_NUMBER] WNK4834 in [STREET_AD…" at bounding box center [604, 394] width 205 height 83
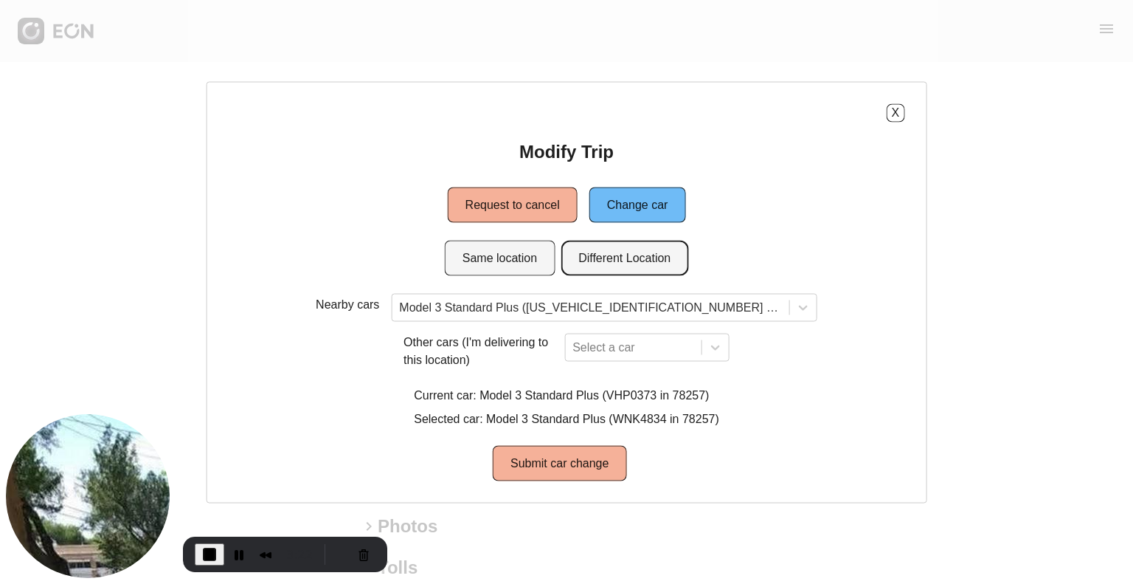
click at [613, 252] on button "Different Location" at bounding box center [625, 257] width 128 height 35
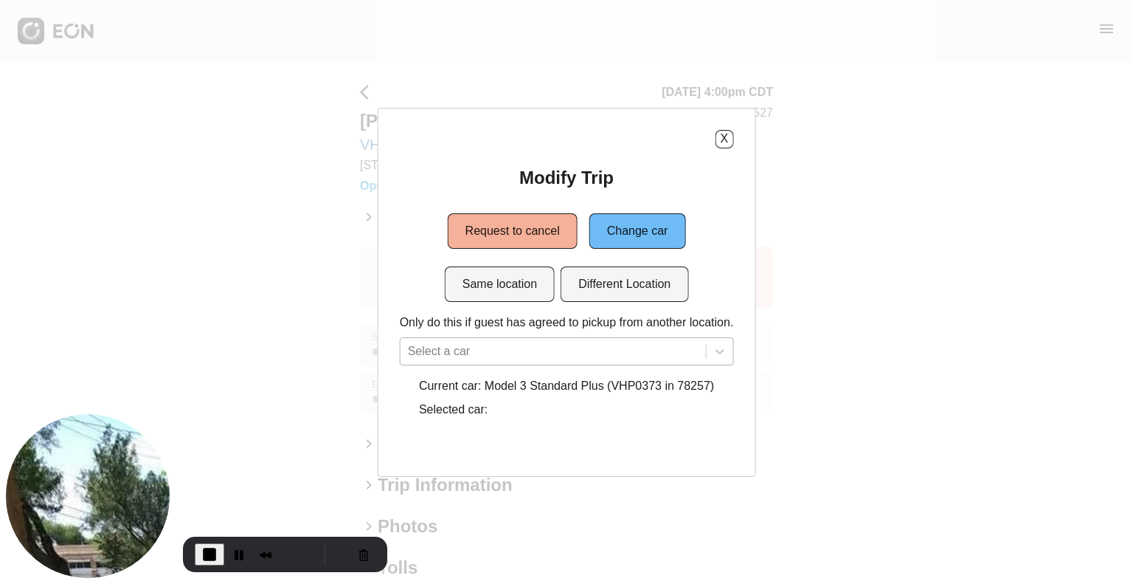
click at [598, 353] on div "Select a car" at bounding box center [567, 351] width 334 height 28
click at [706, 179] on div "Modify Trip Request to cancel Change car Same location Different Location Only …" at bounding box center [567, 295] width 334 height 258
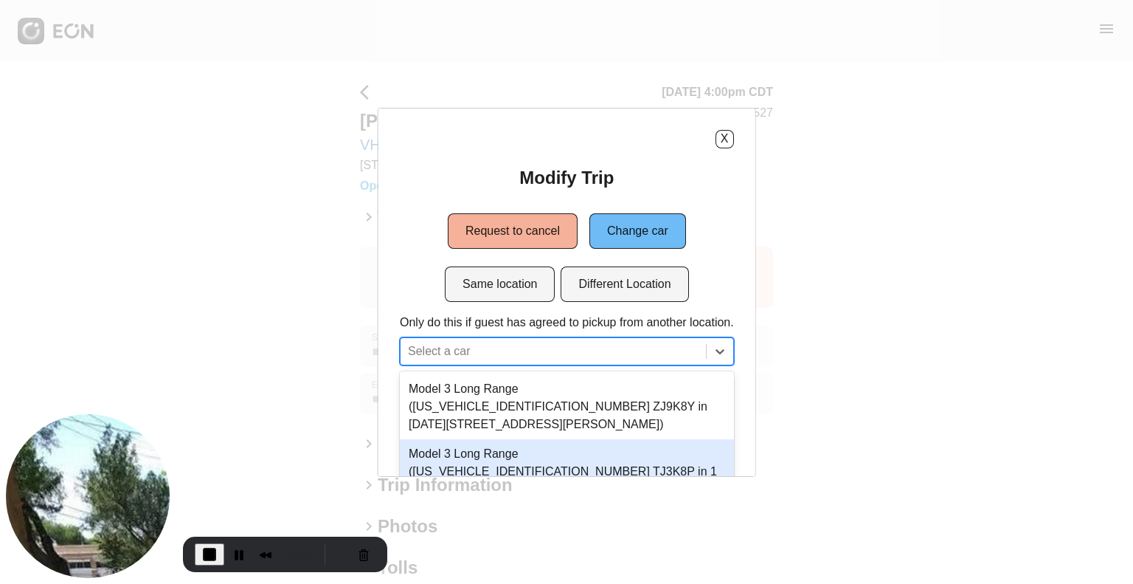
click at [540, 342] on div "35 results available. Use Up and Down to choose options, press Enter to select …" at bounding box center [567, 351] width 334 height 28
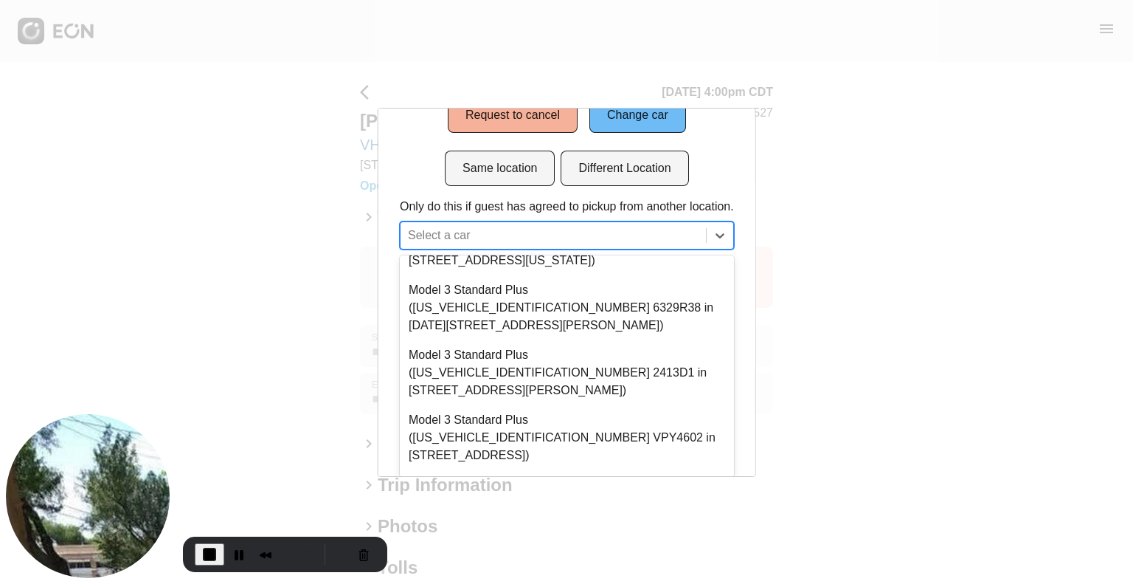
scroll to position [590, 0]
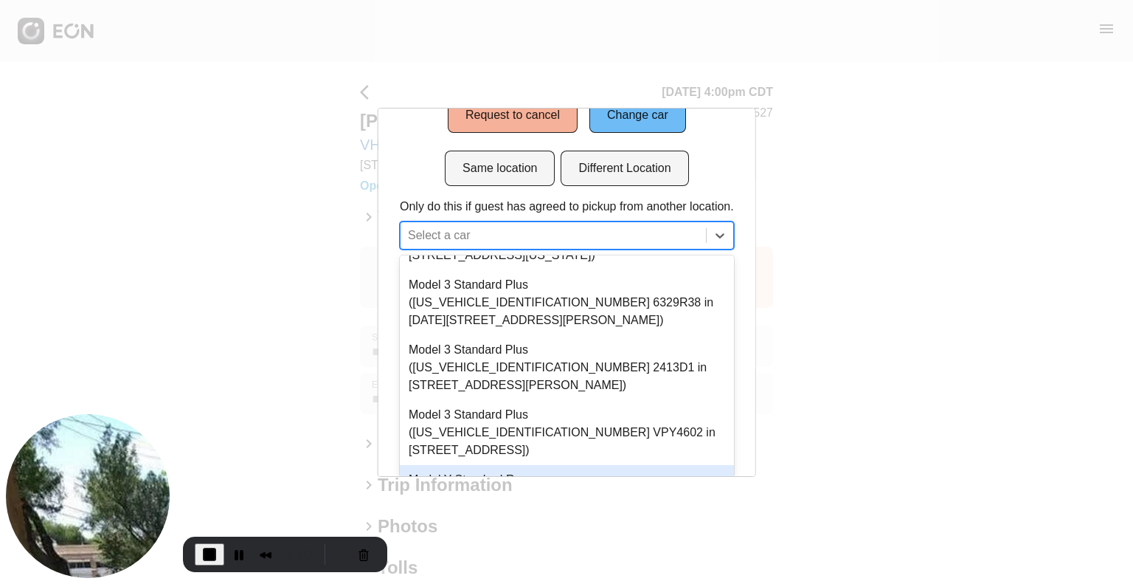
click at [710, 151] on div "X Modify Trip Request to cancel Change car Same location Different Location Onl…" at bounding box center [567, 161] width 334 height 294
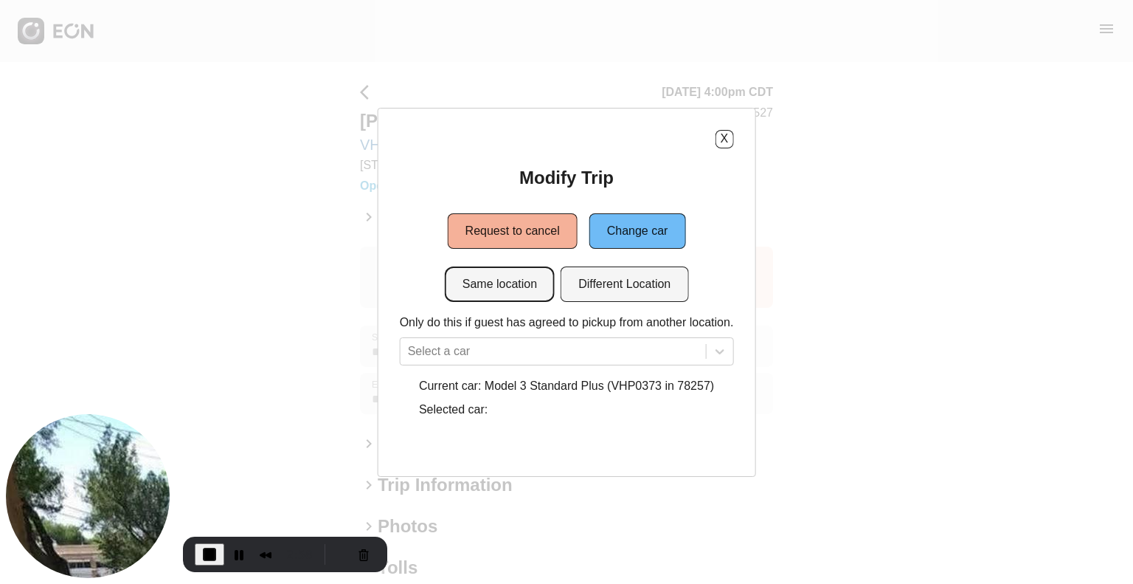
click at [497, 293] on button "Same location" at bounding box center [500, 283] width 110 height 35
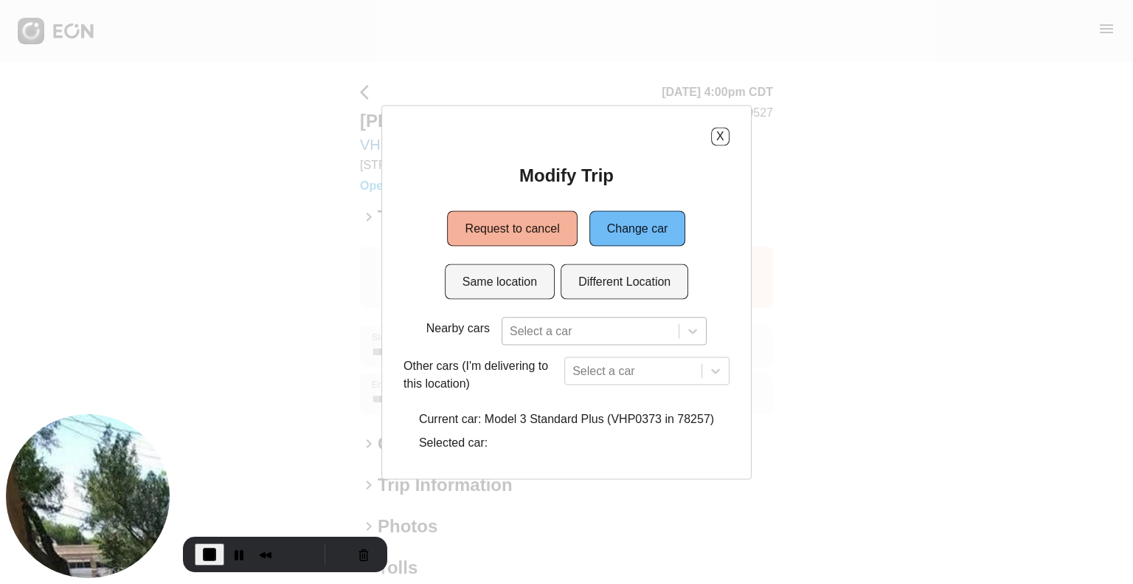
click at [649, 333] on div at bounding box center [591, 330] width 162 height 21
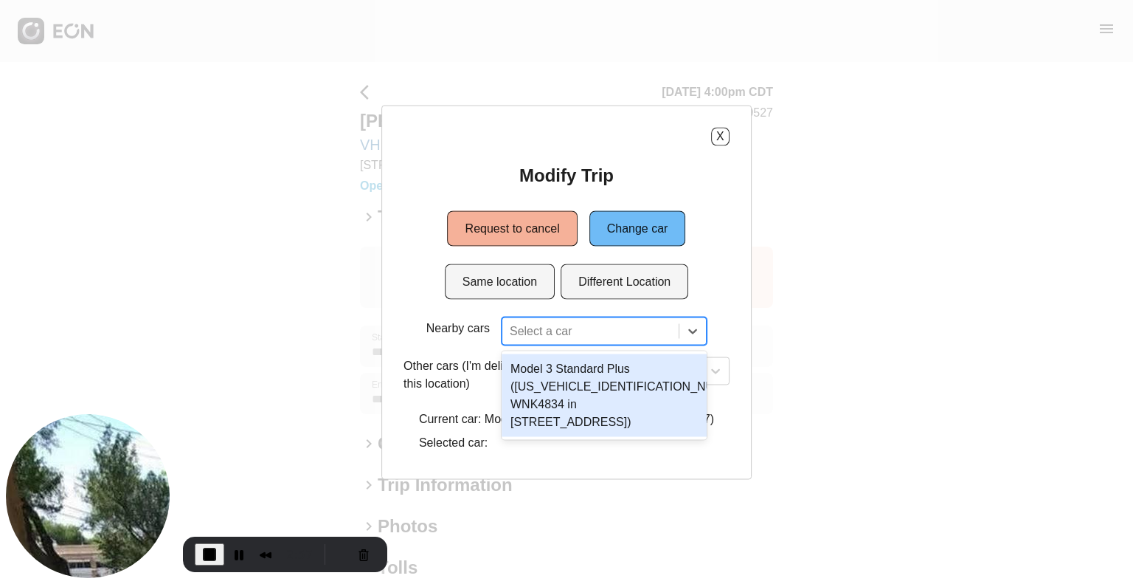
click at [574, 383] on div "Model 3 Standard Plus ([US_VEHICLE_IDENTIFICATION_NUMBER] WNK4834 in [STREET_AD…" at bounding box center [604, 394] width 205 height 83
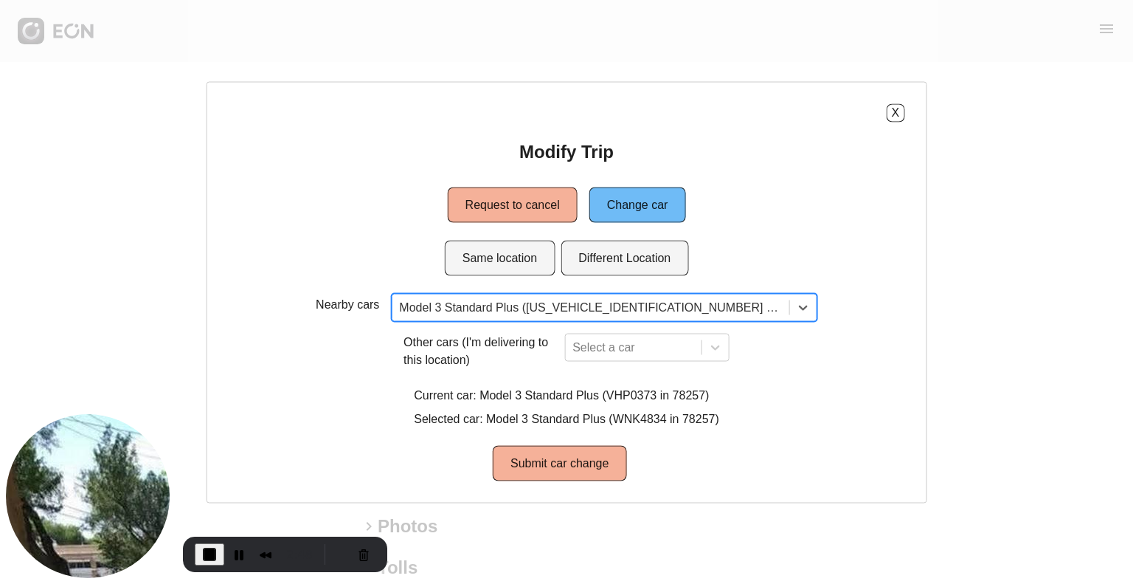
click at [573, 308] on div at bounding box center [590, 307] width 383 height 21
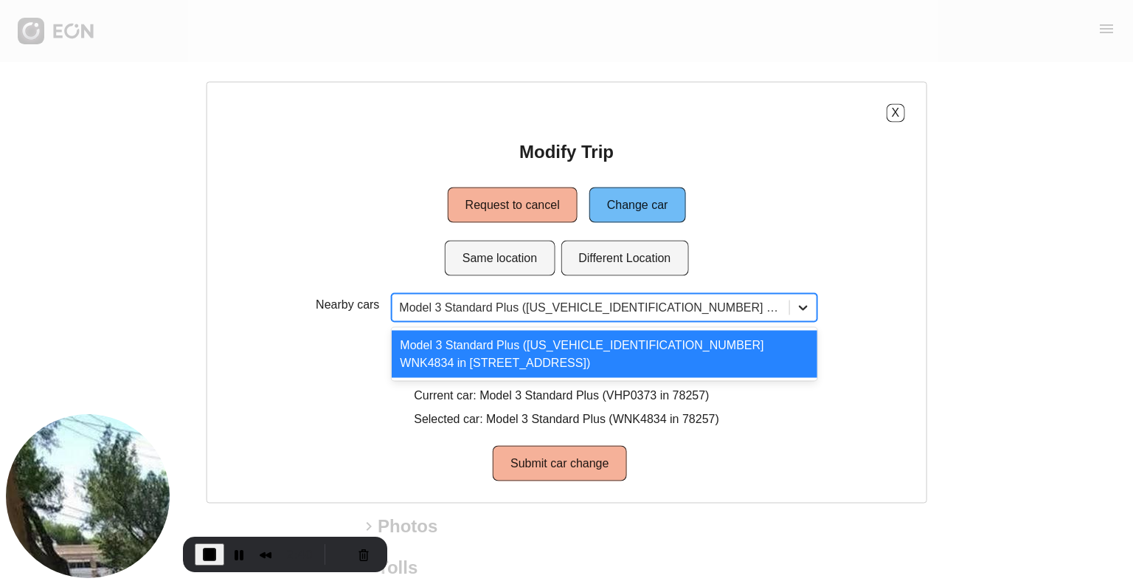
click at [796, 303] on icon at bounding box center [803, 307] width 15 height 15
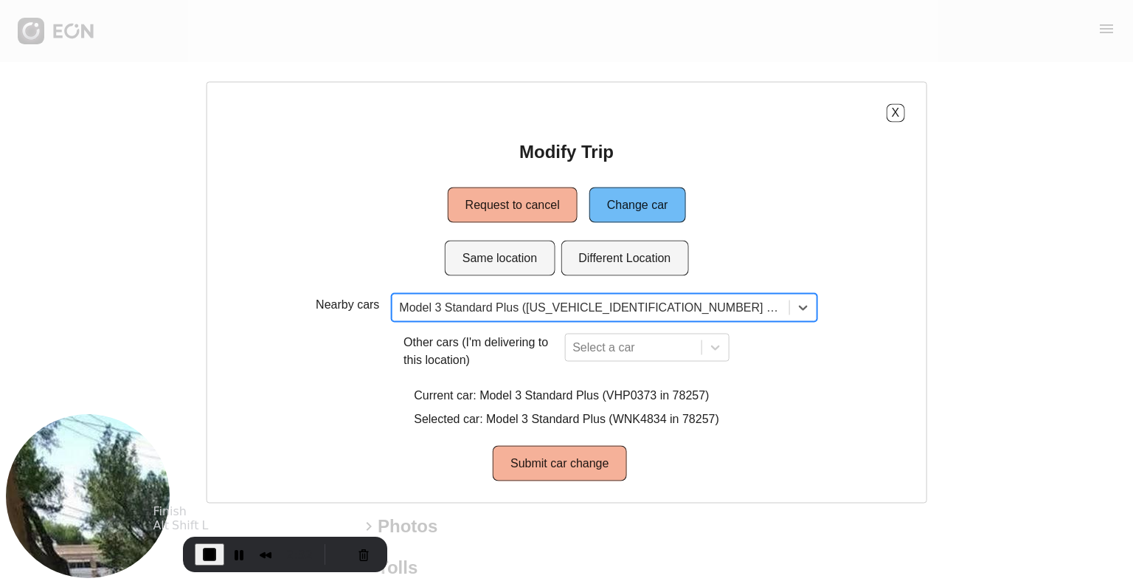
click at [211, 551] on span "End Recording" at bounding box center [210, 554] width 18 height 18
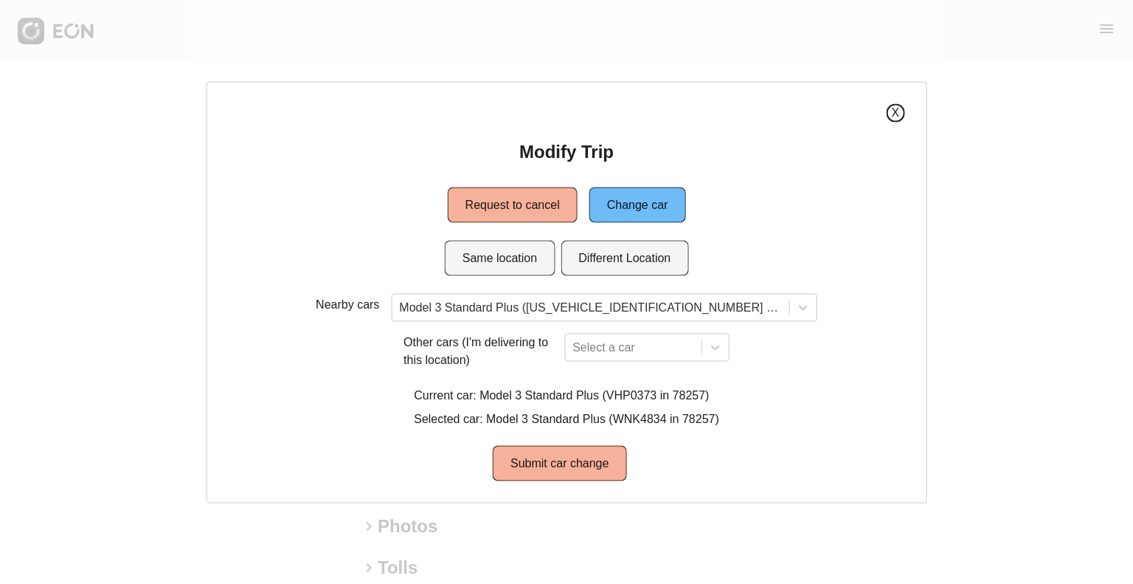
click at [886, 111] on button "X" at bounding box center [895, 112] width 18 height 18
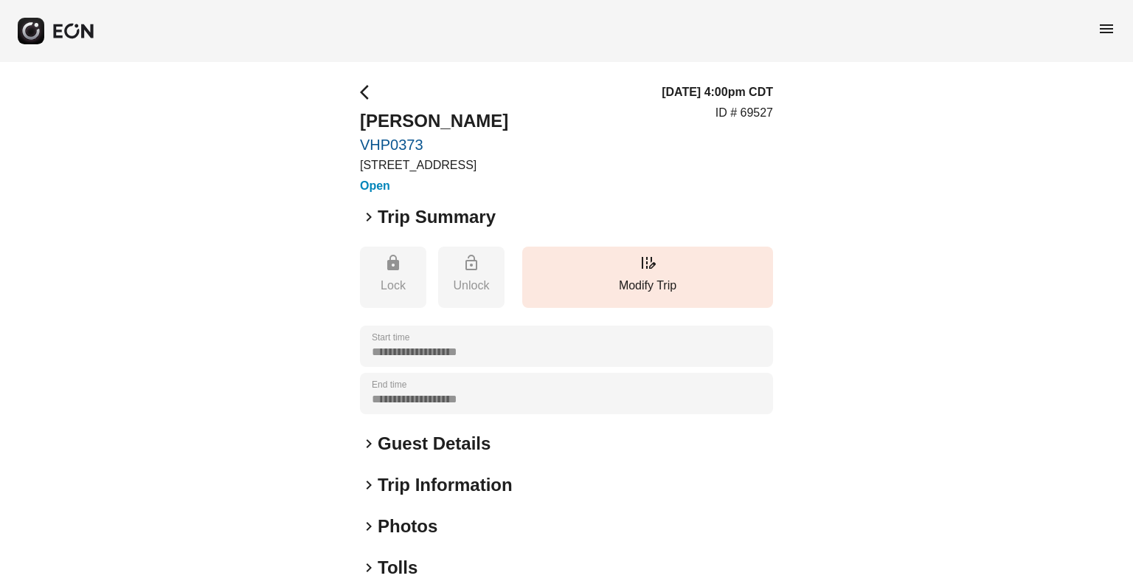
click at [1108, 32] on span "menu" at bounding box center [1107, 29] width 18 height 18
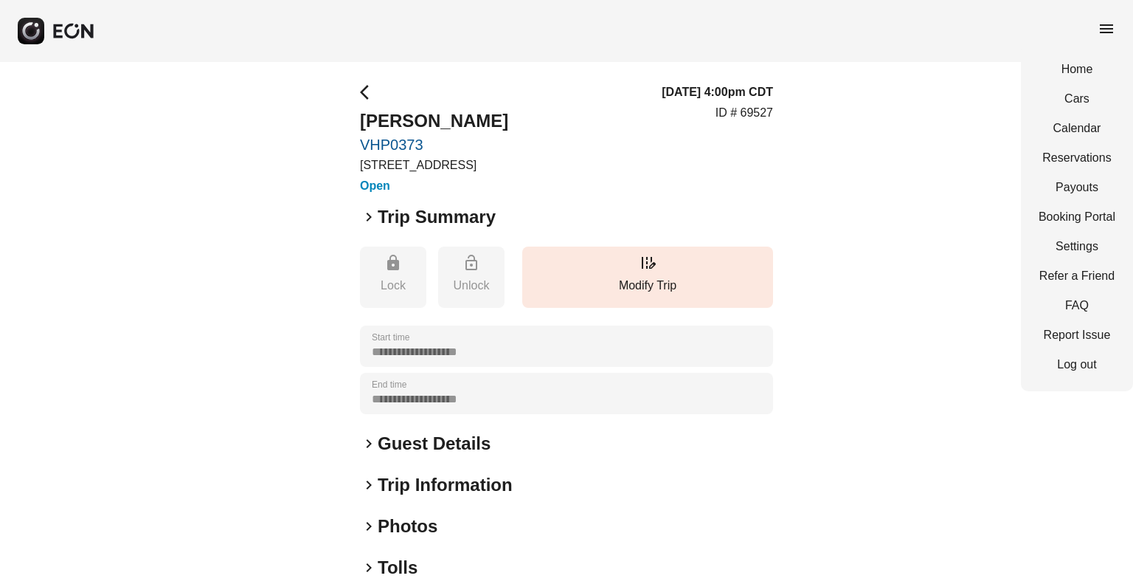
click at [1073, 144] on div "Home Cars Calendar Reservations Payouts Booking Portal Settings Refer a Friend …" at bounding box center [1077, 217] width 112 height 348
click at [1069, 150] on link "Reservations" at bounding box center [1077, 158] width 77 height 18
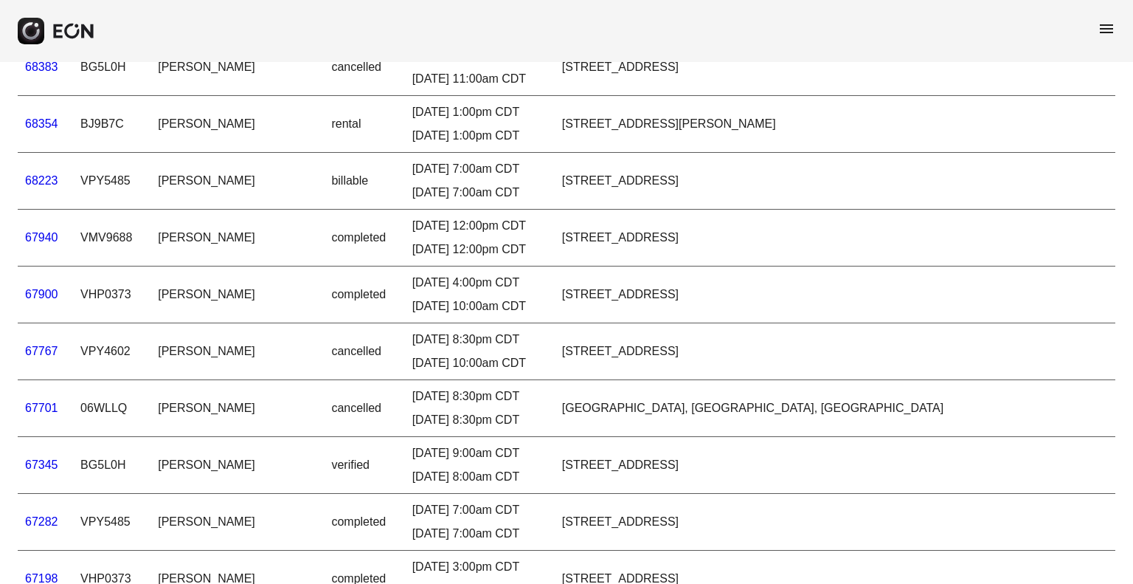
scroll to position [812, 0]
